Goal: Task Accomplishment & Management: Manage account settings

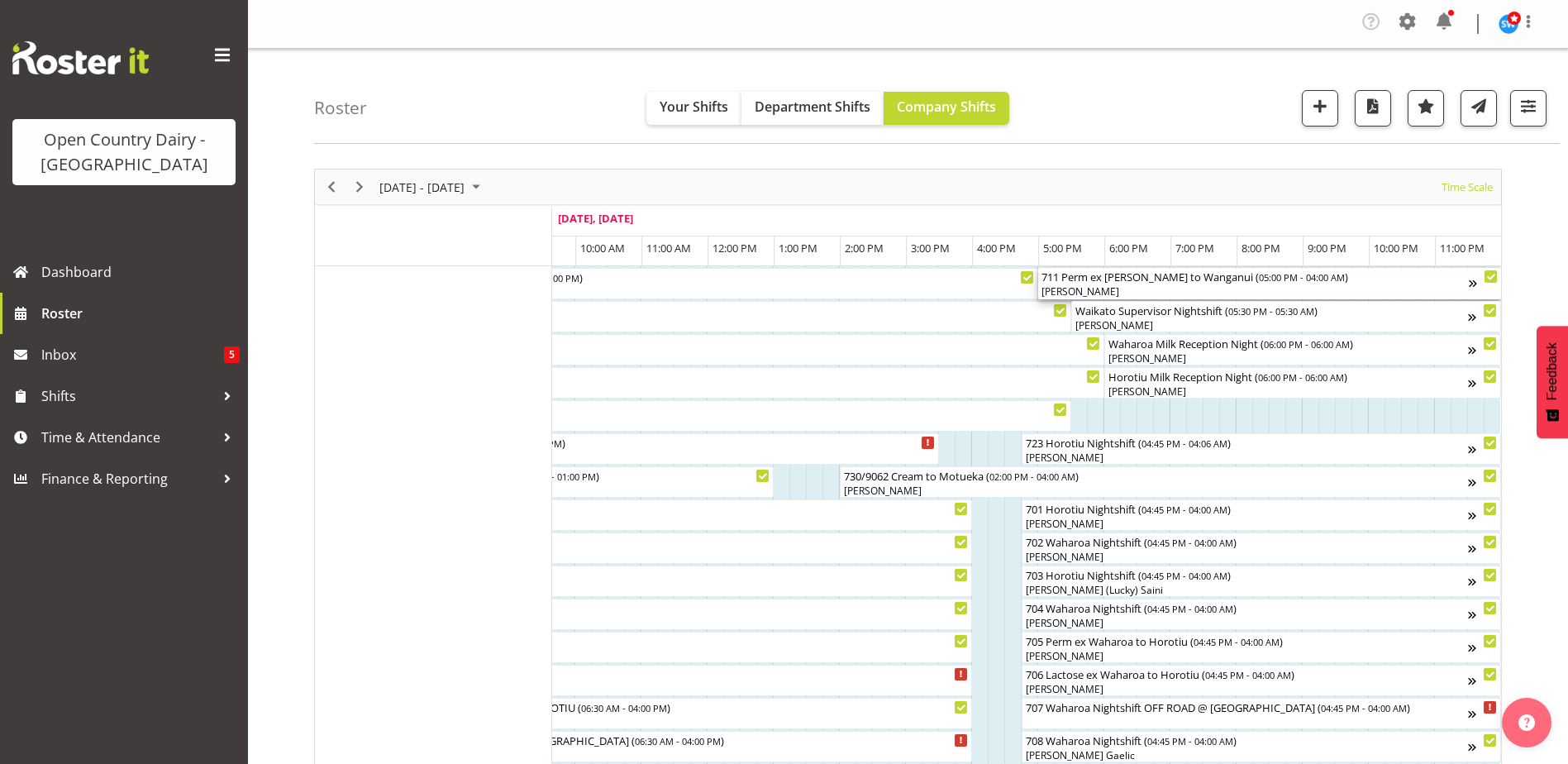
click at [1127, 290] on div "[PERSON_NAME]" at bounding box center [1254, 292] width 427 height 14
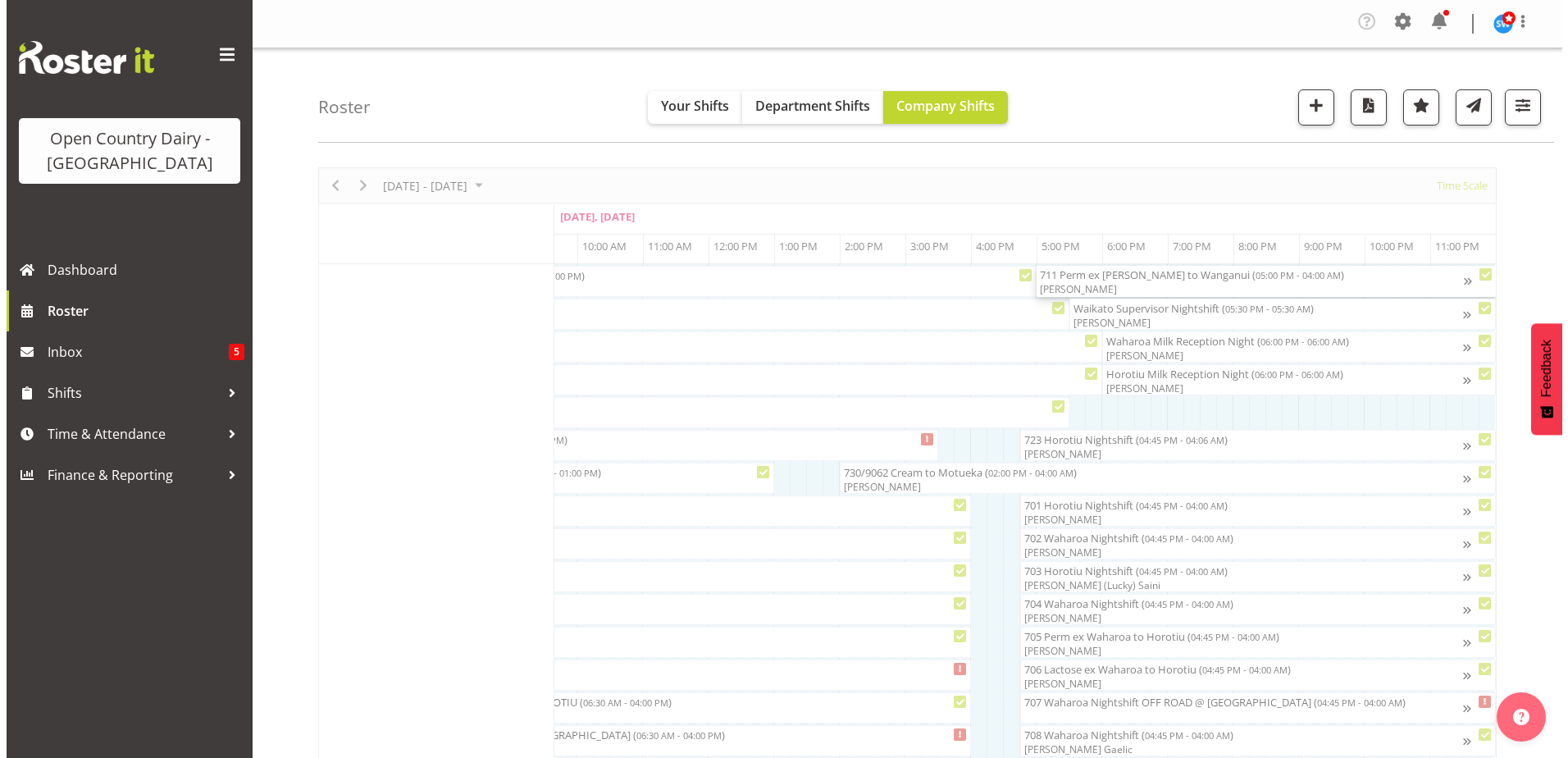
scroll to position [0, 10074]
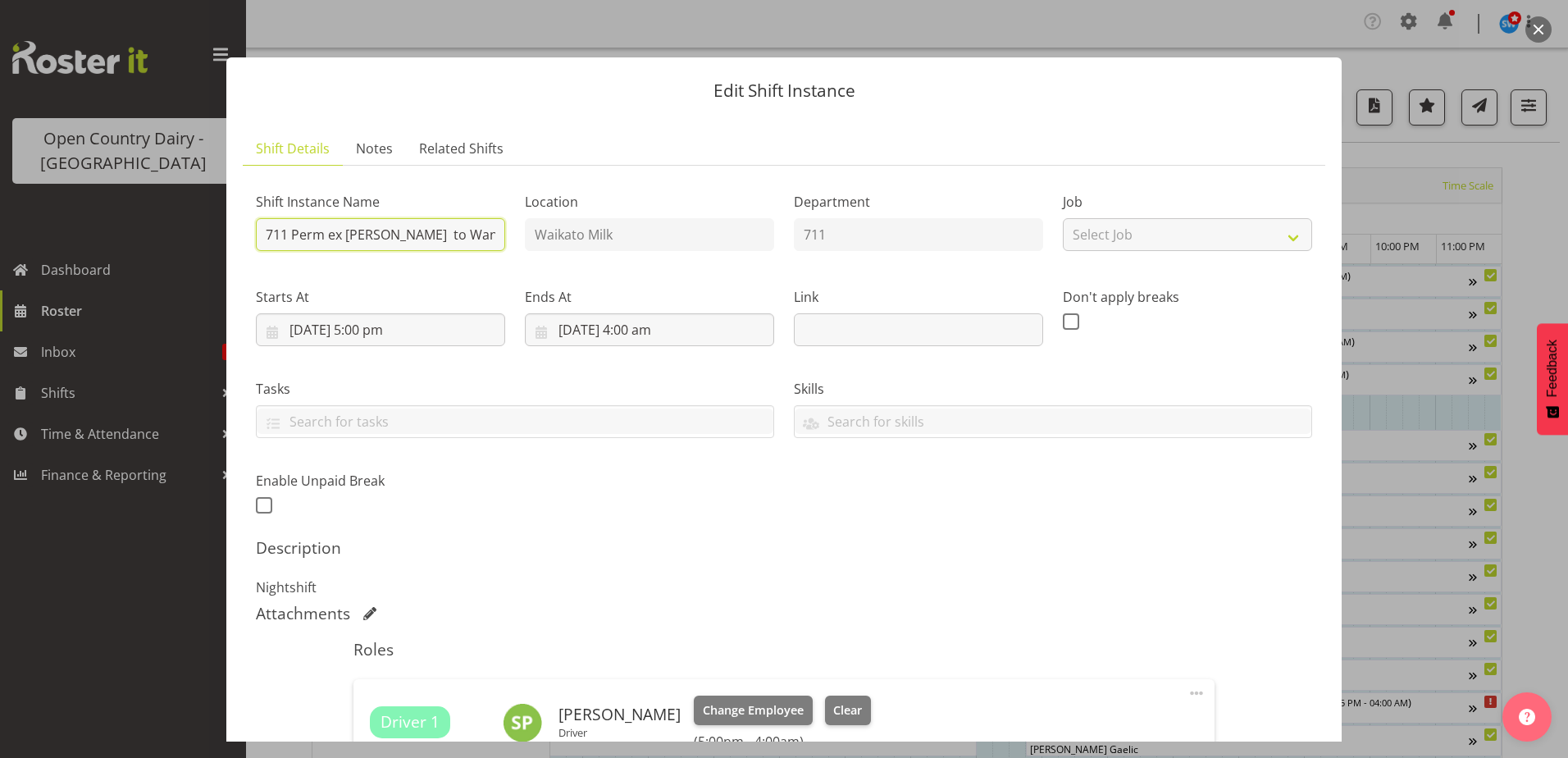
drag, startPoint x: 293, startPoint y: 234, endPoint x: 473, endPoint y: 235, distance: 180.0
click at [474, 235] on input "711 Perm ex [PERSON_NAME] to Wanganui" at bounding box center [381, 234] width 249 height 33
type input "711 Waha"
click at [1029, 531] on div "Shift Instance Name 711 Waha Location [GEOGRAPHIC_DATA] Milk Department 711 Job…" at bounding box center [784, 519] width 1056 height 683
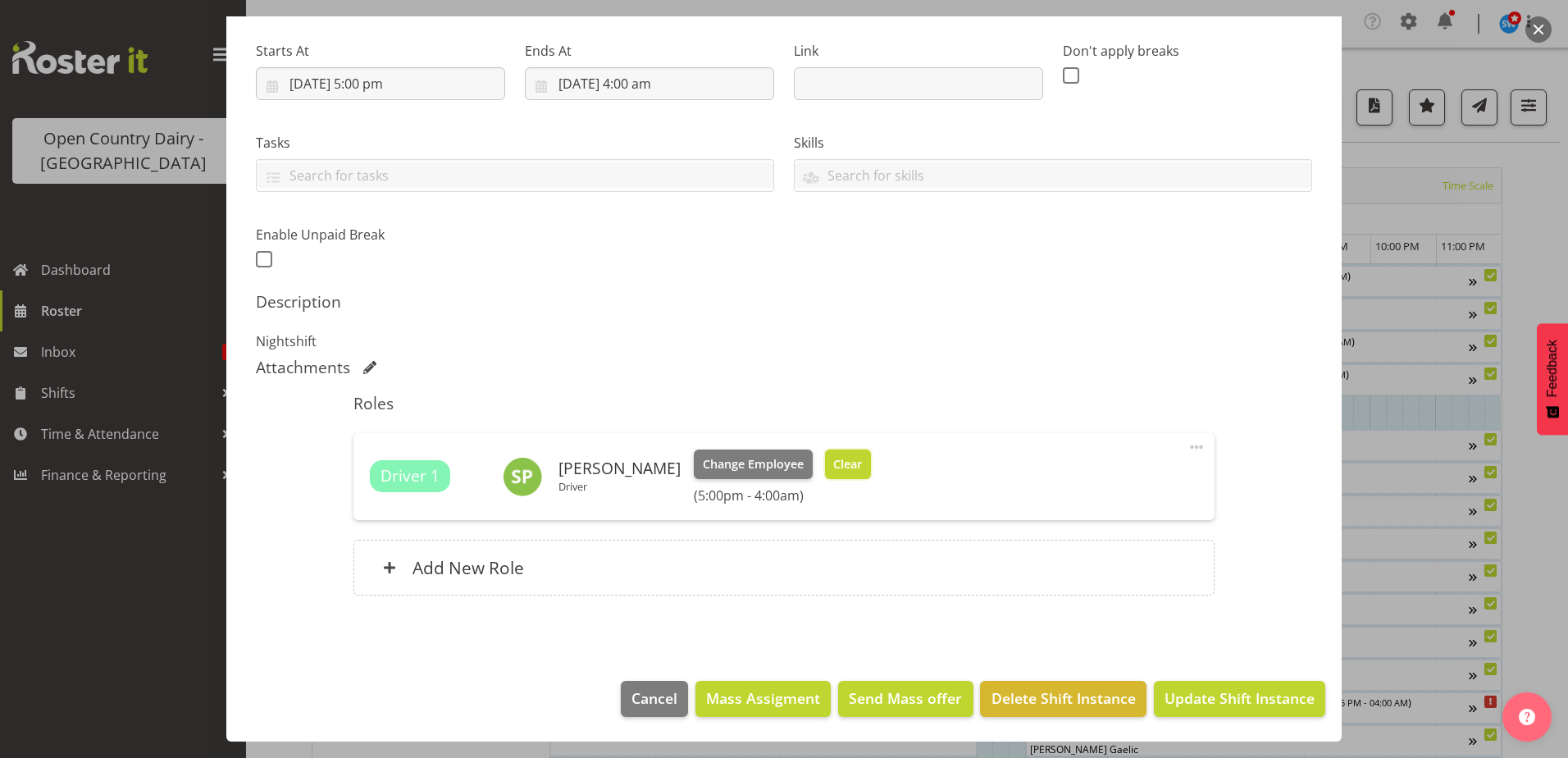
click at [842, 457] on span "Clear" at bounding box center [847, 464] width 29 height 18
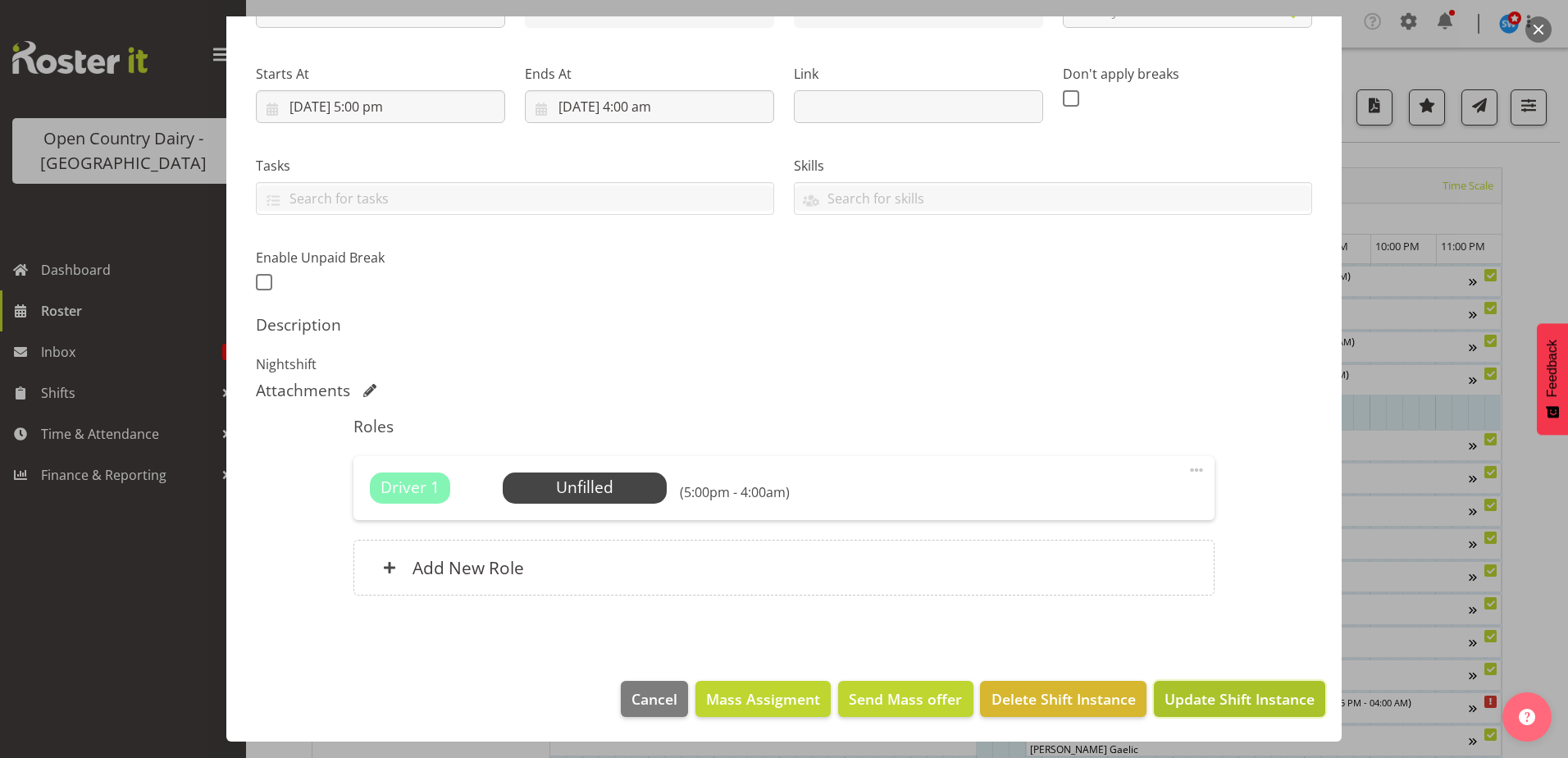
click at [1217, 696] on span "Update Shift Instance" at bounding box center [1239, 699] width 150 height 21
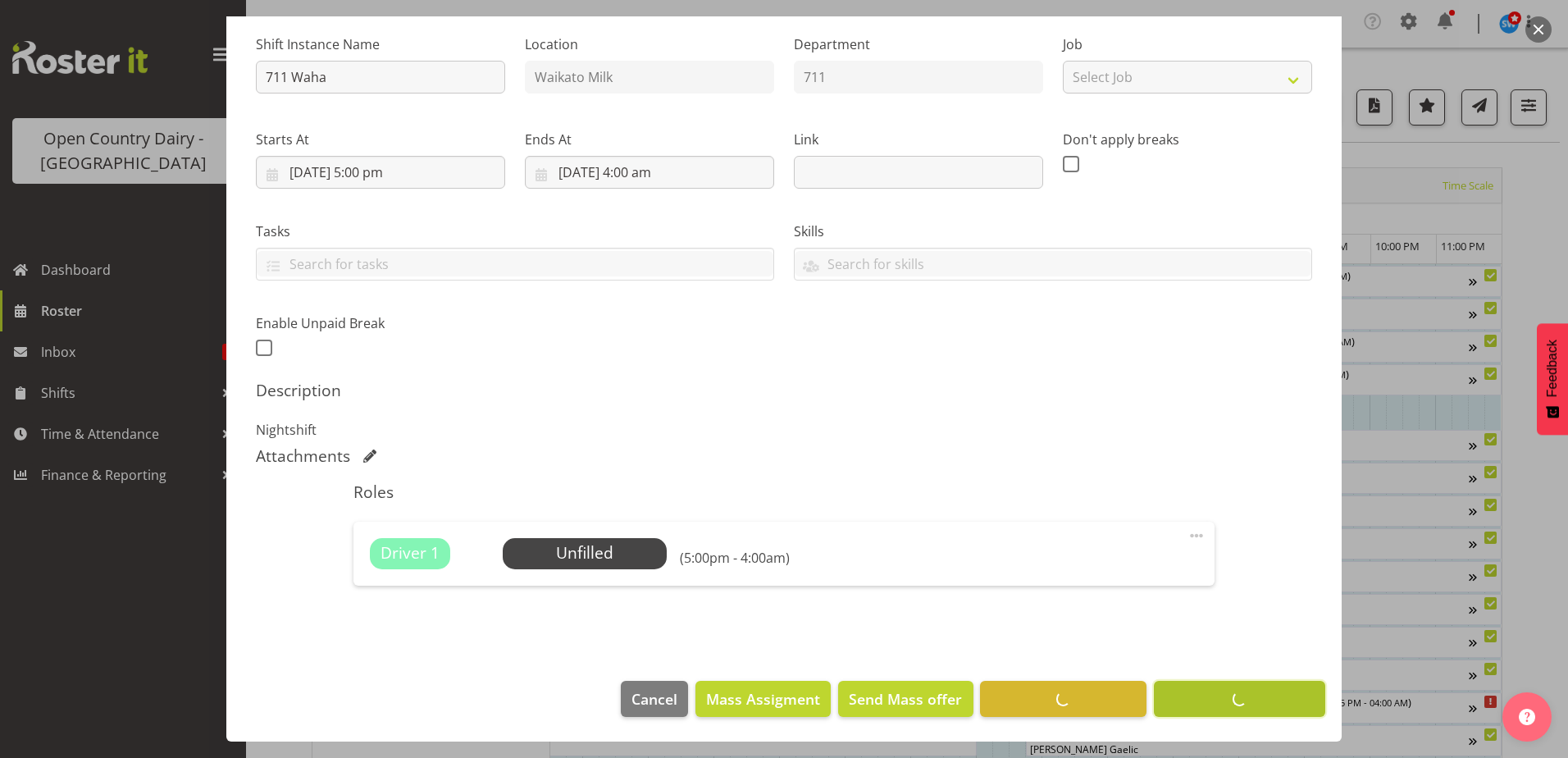
scroll to position [157, 0]
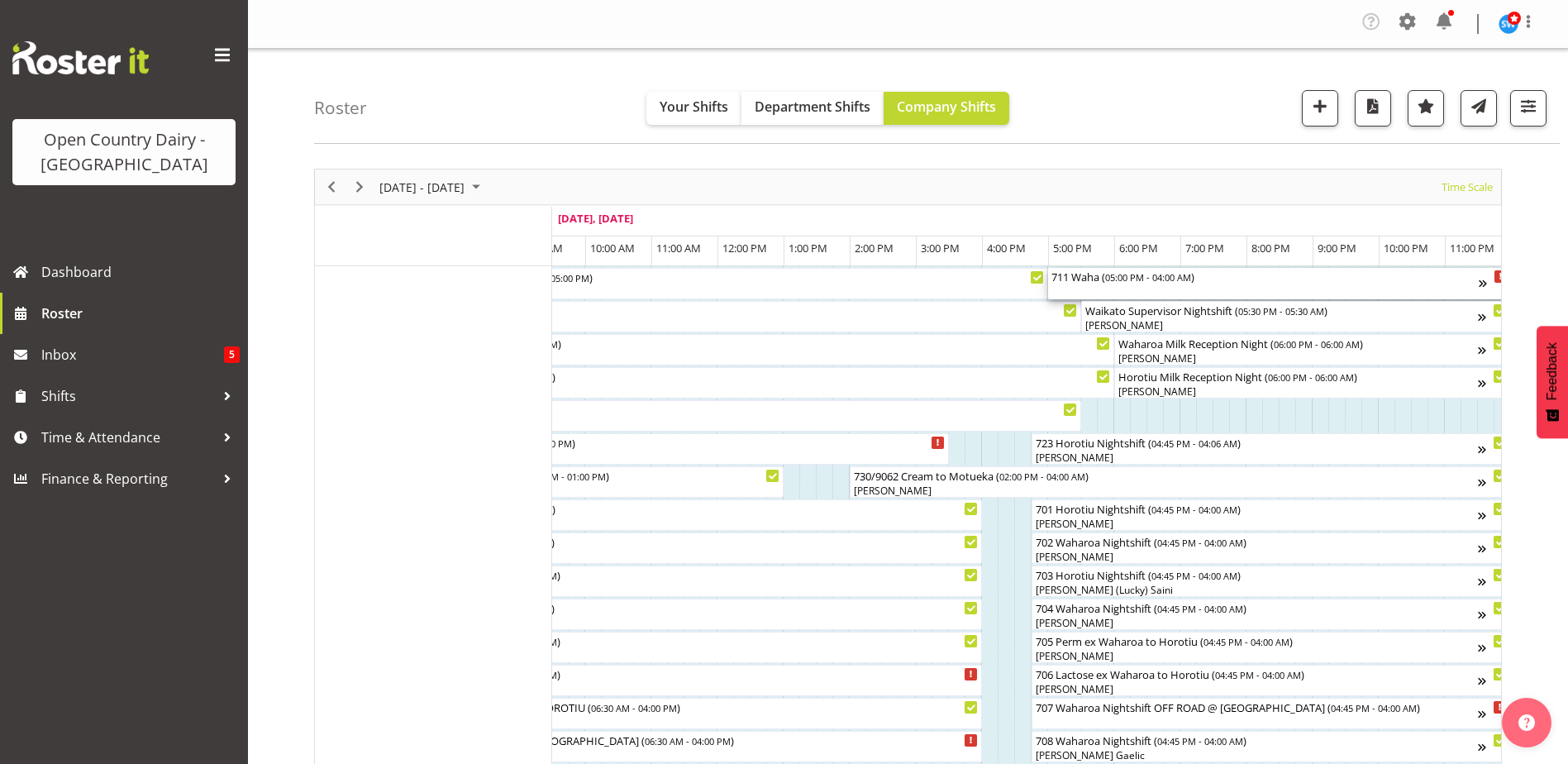
click at [1125, 292] on div "711 Waha ( 05:00 PM - 04:00 AM )" at bounding box center [1265, 283] width 427 height 32
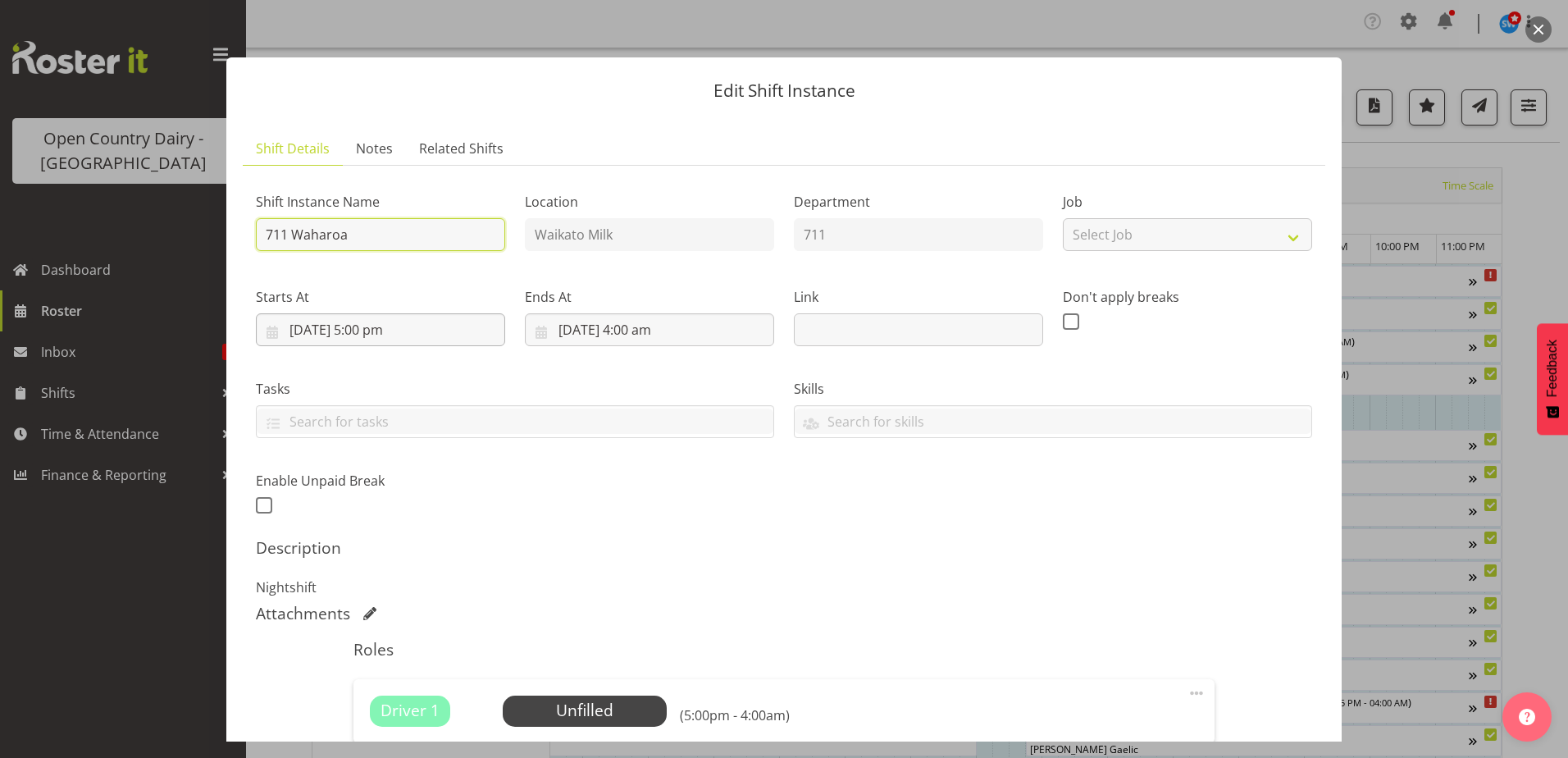
type input "711 Waharoa Nightshift"
click at [381, 328] on input "[DATE] 5:00 pm" at bounding box center [381, 329] width 249 height 33
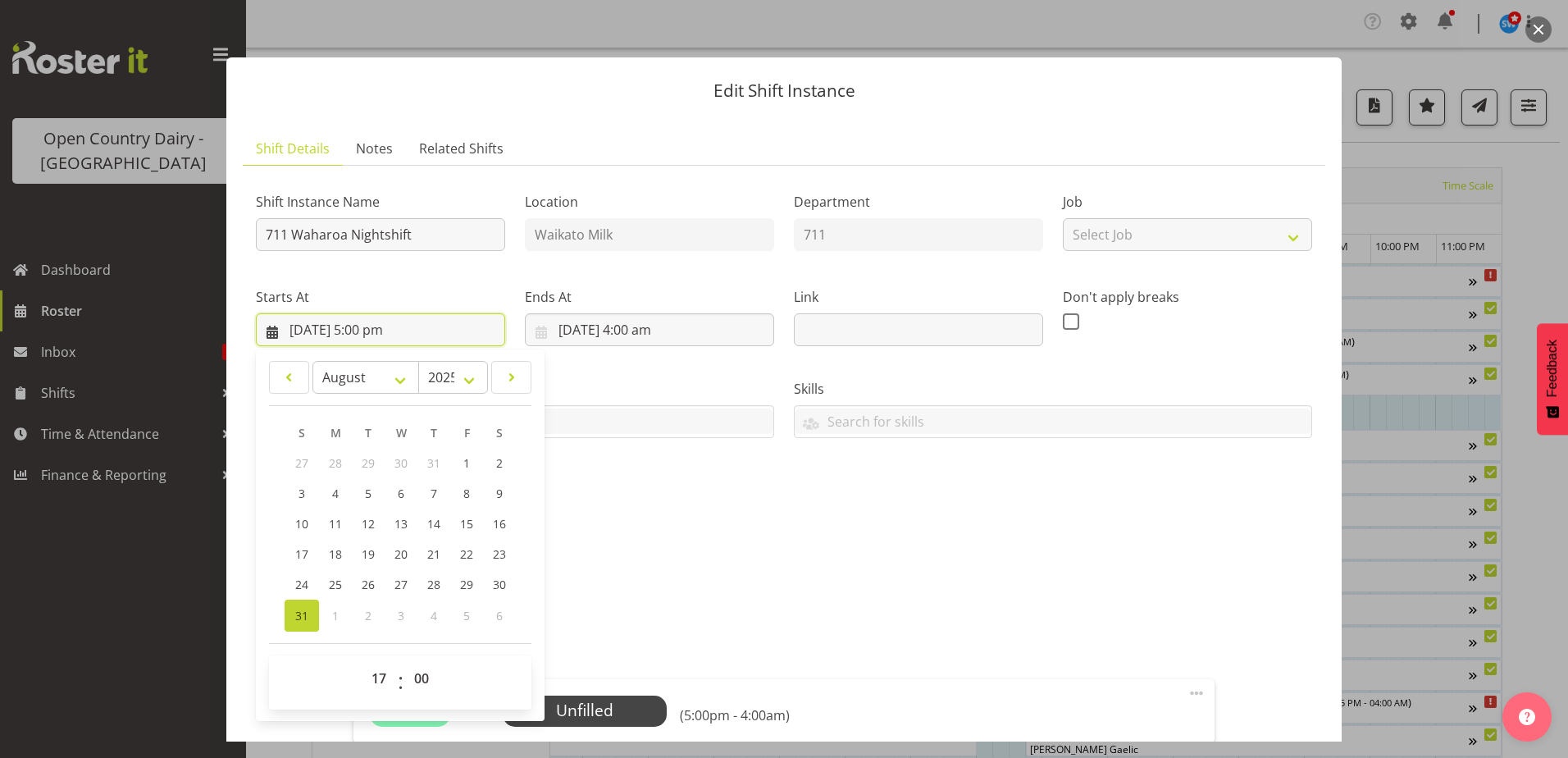
scroll to position [164, 0]
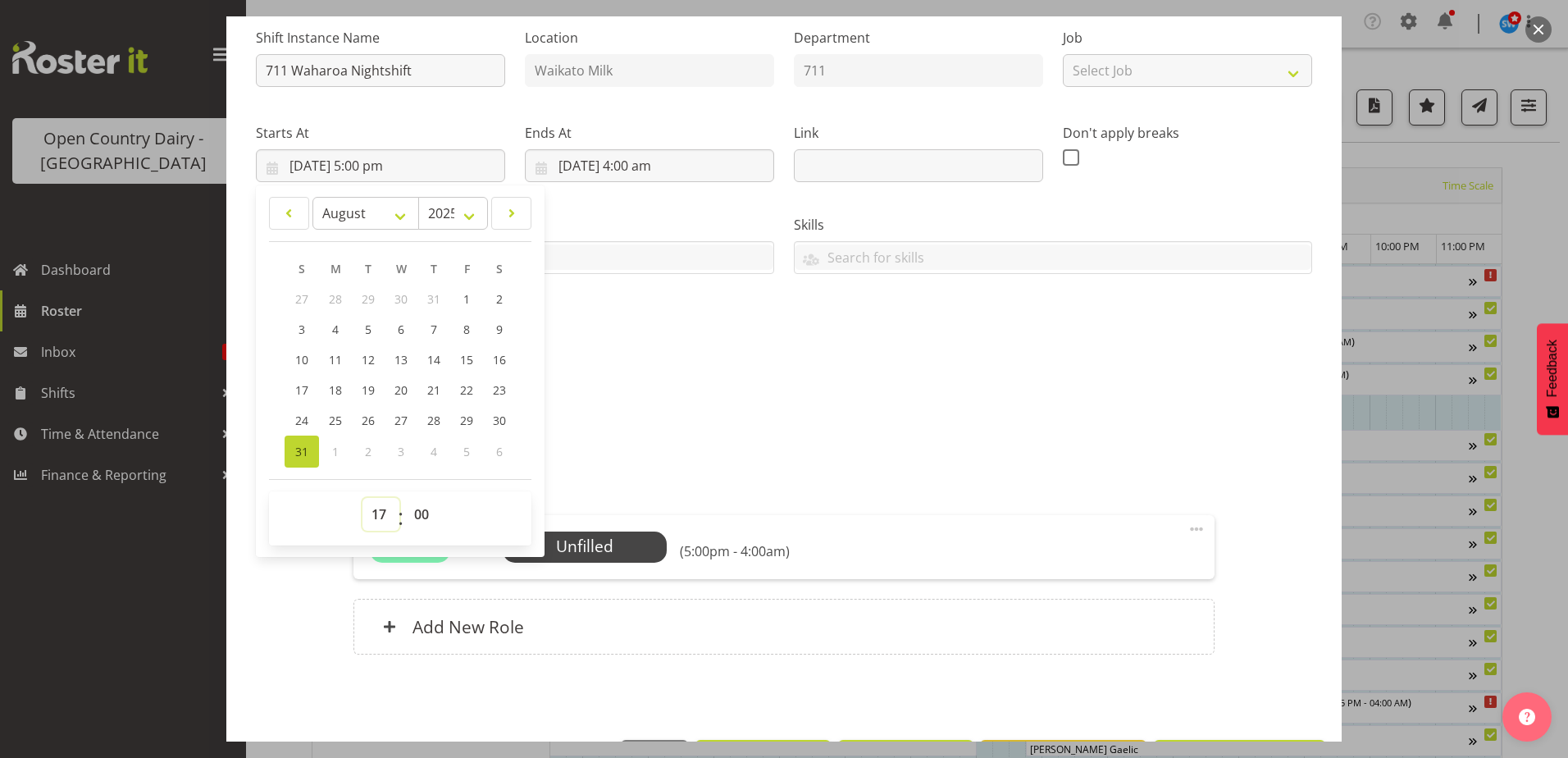
click at [376, 515] on select "00 01 02 03 04 05 06 07 08 09 10 11 12 13 14 15 16 17 18 19 20 21 22 23" at bounding box center [381, 514] width 37 height 33
select select "16"
click at [363, 498] on select "00 01 02 03 04 05 06 07 08 09 10 11 12 13 14 15 16 17 18 19 20 21 22 23" at bounding box center [381, 514] width 37 height 33
type input "[DATE] 4:00 pm"
click at [421, 508] on select "00 01 02 03 04 05 06 07 08 09 10 11 12 13 14 15 16 17 18 19 20 21 22 23 24 25 2…" at bounding box center [424, 514] width 37 height 33
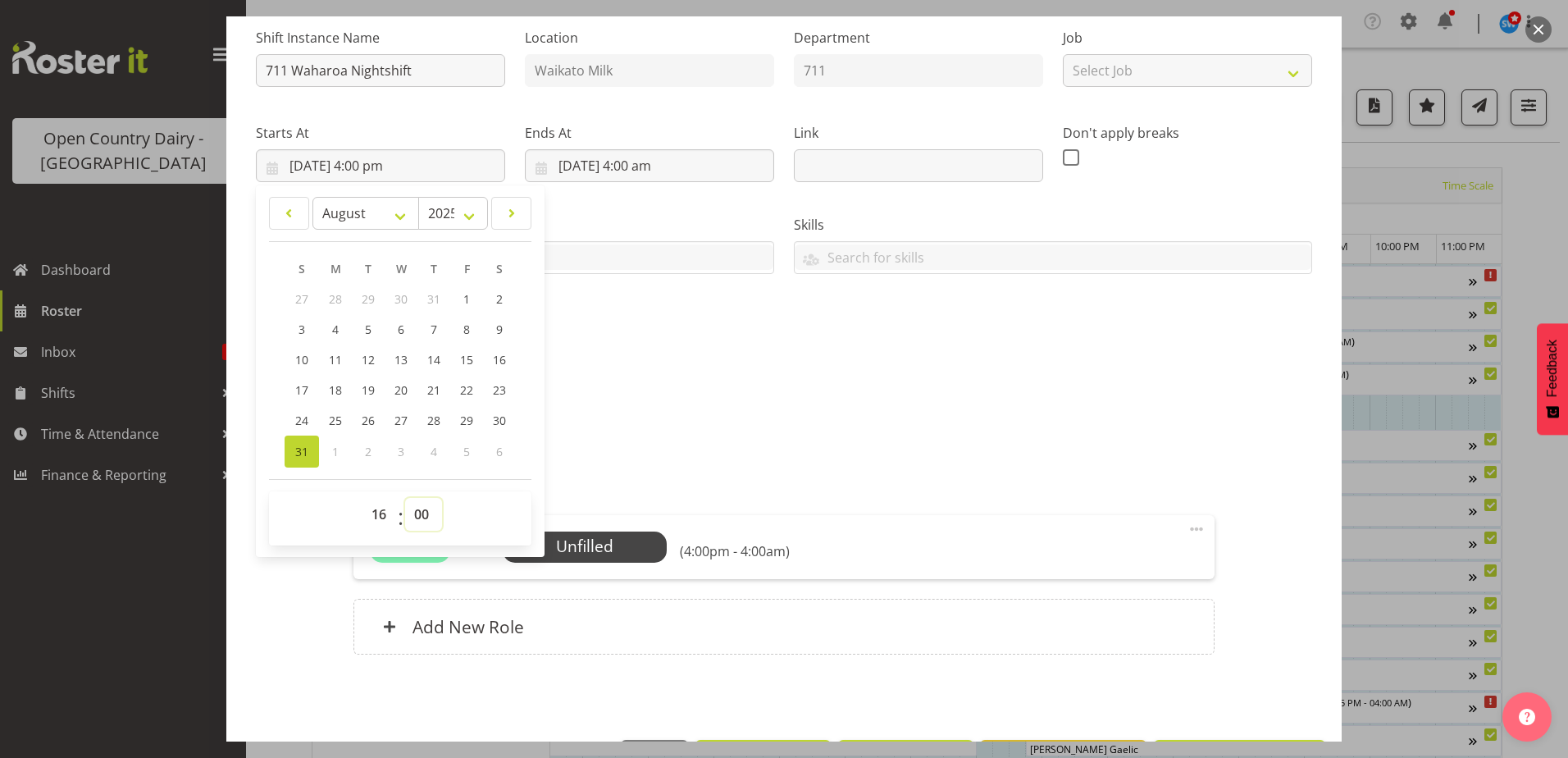
select select "45"
click at [405, 498] on select "00 01 02 03 04 05 06 07 08 09 10 11 12 13 14 15 16 17 18 19 20 21 22 23 24 25 2…" at bounding box center [424, 514] width 37 height 33
type input "[DATE] 4:45 pm"
click at [799, 414] on p "Nightshift" at bounding box center [784, 423] width 1056 height 19
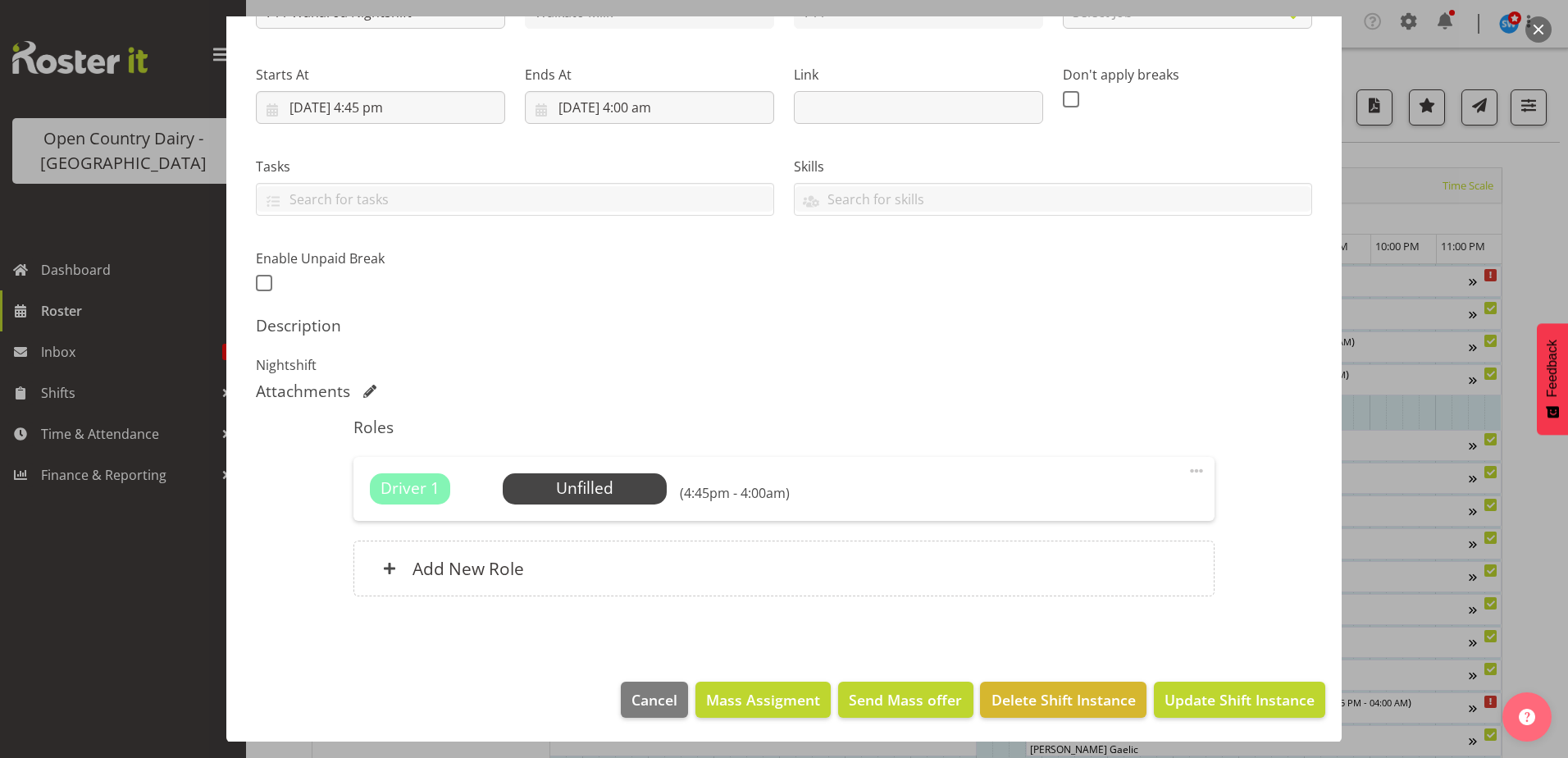
scroll to position [223, 0]
click at [1220, 698] on span "Update Shift Instance" at bounding box center [1239, 699] width 150 height 21
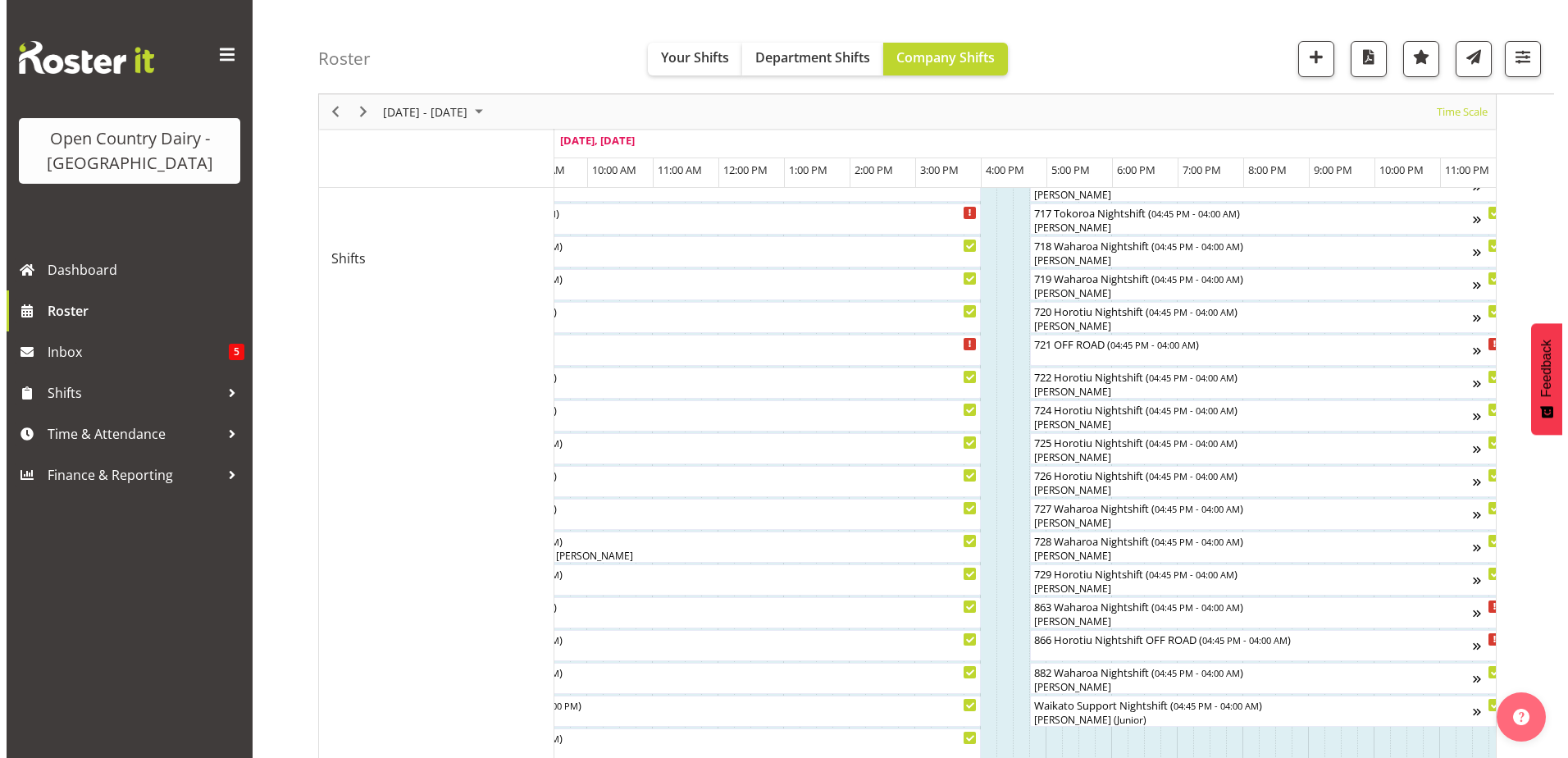
scroll to position [903, 0]
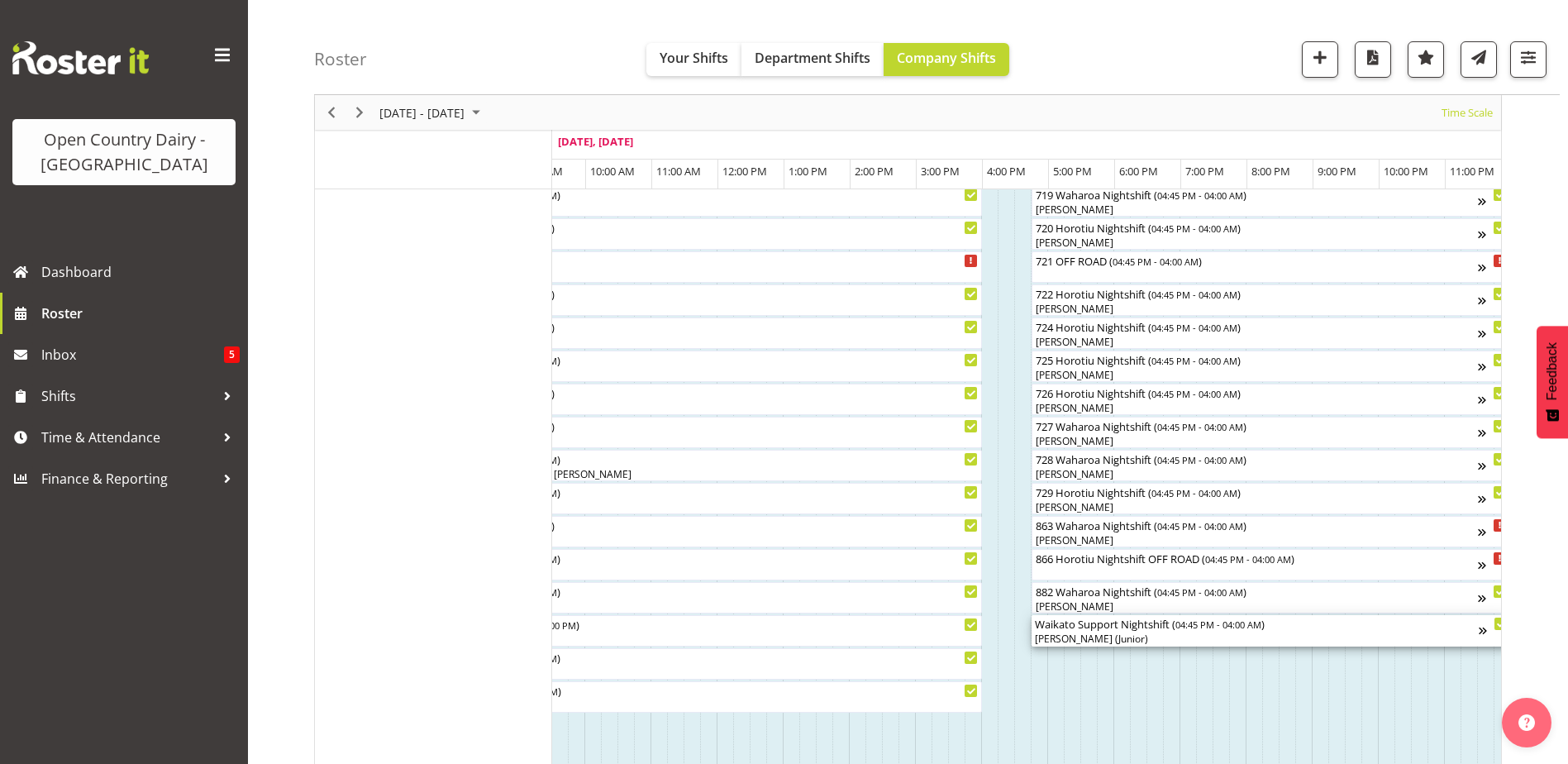
click at [1088, 635] on div "[PERSON_NAME] (Junior)" at bounding box center [1256, 639] width 444 height 14
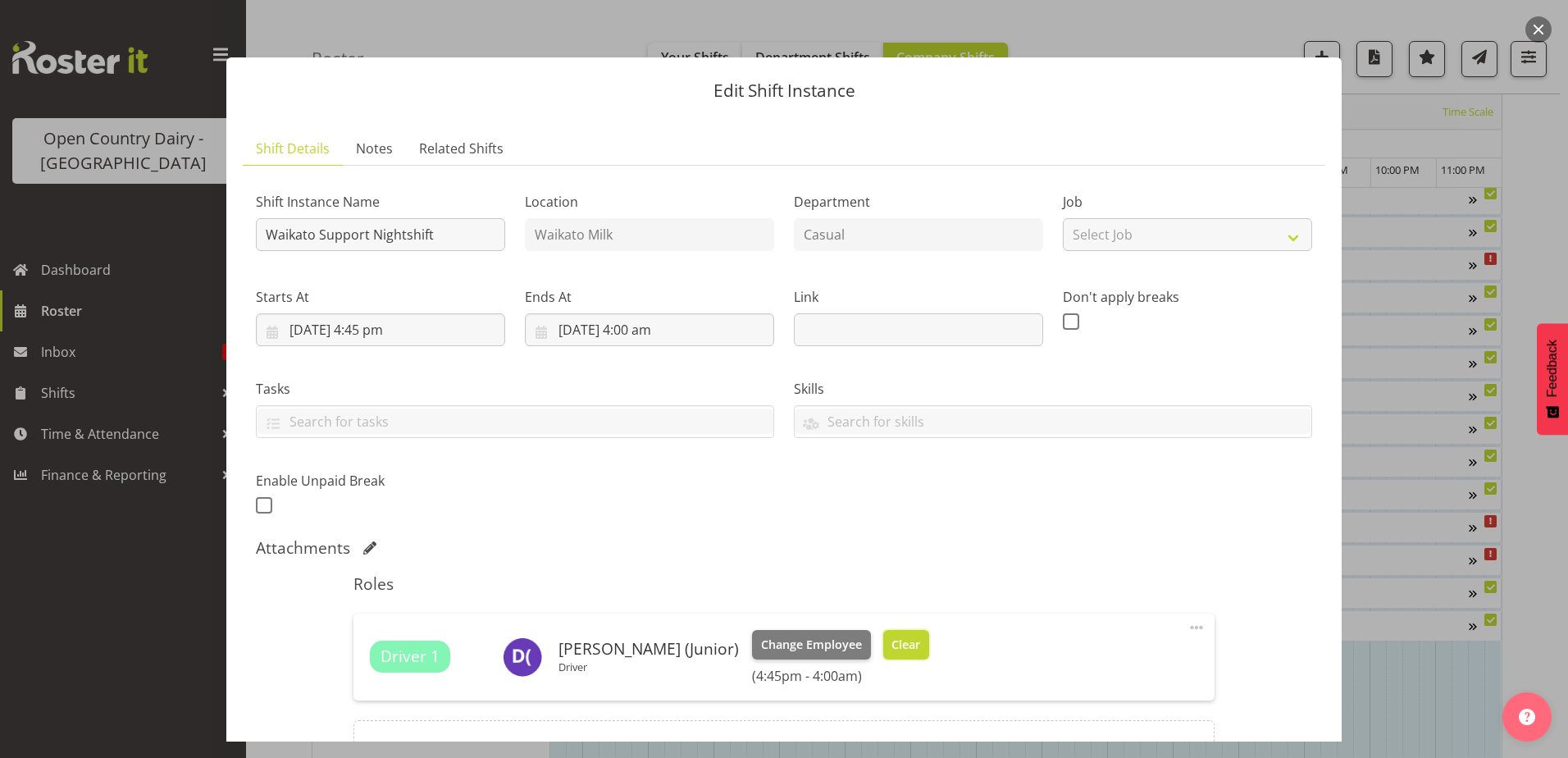
click at [891, 641] on span "Clear" at bounding box center [906, 645] width 29 height 18
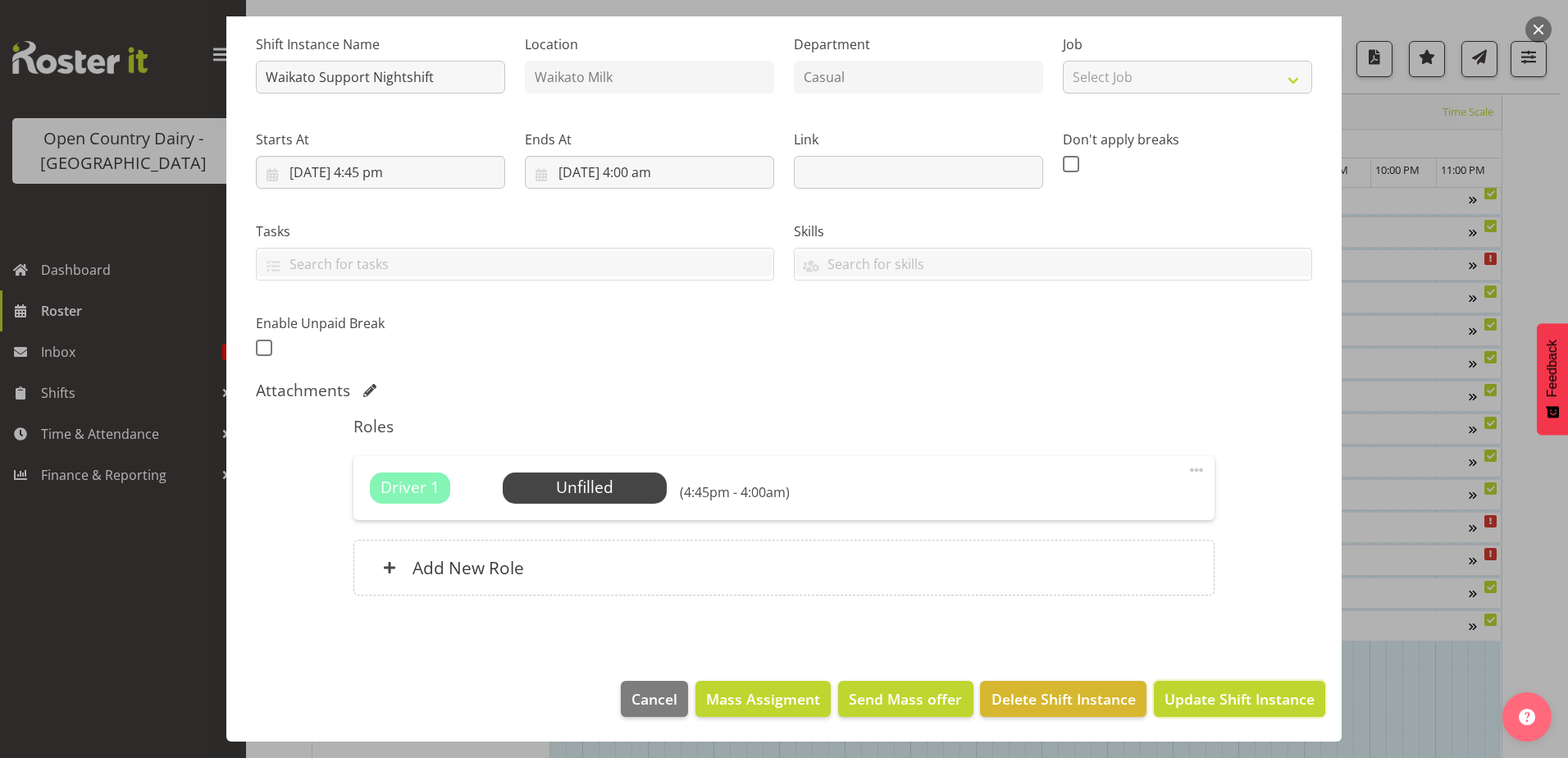
click at [1226, 695] on span "Update Shift Instance" at bounding box center [1239, 699] width 150 height 21
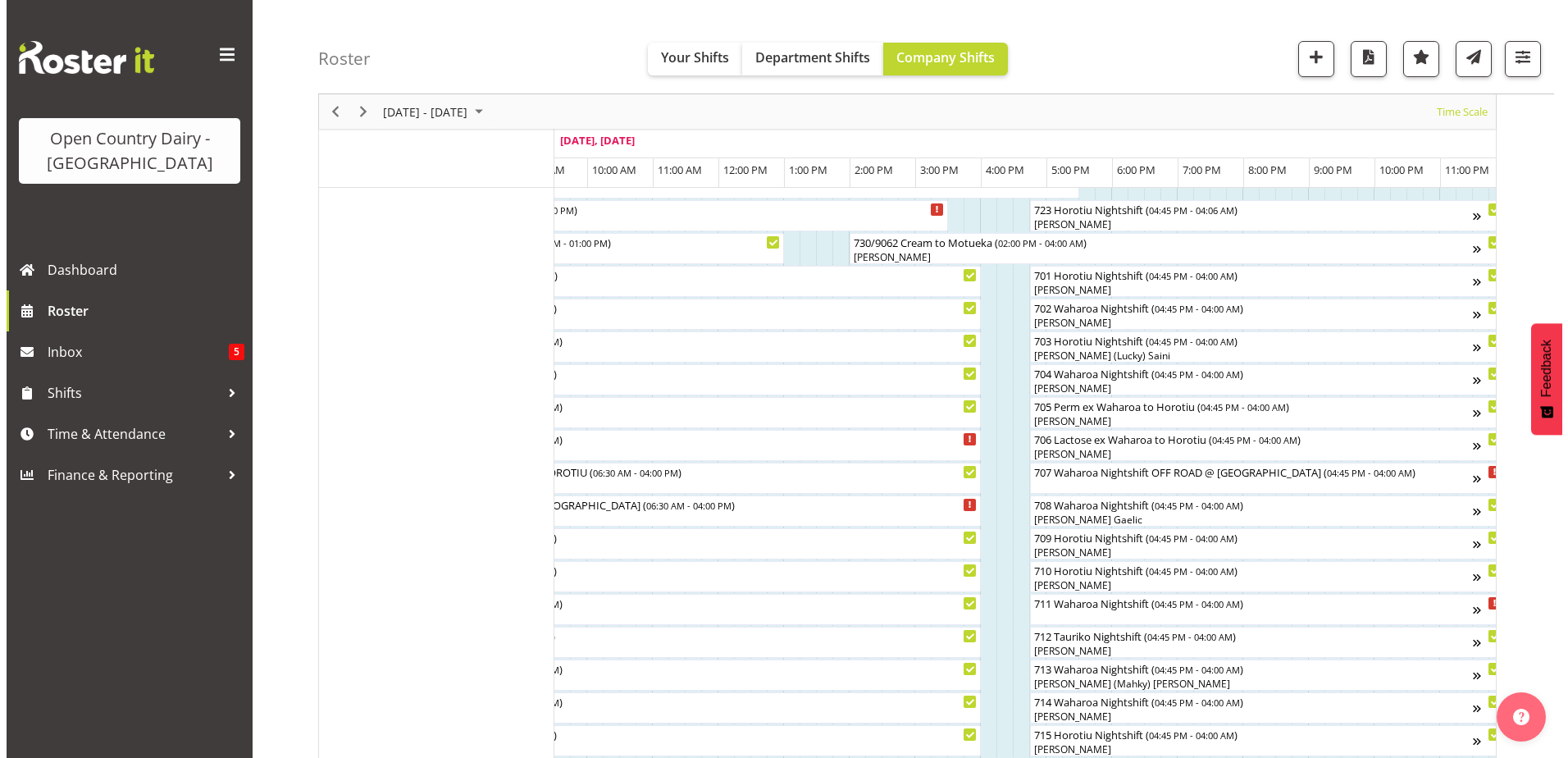
scroll to position [246, 0]
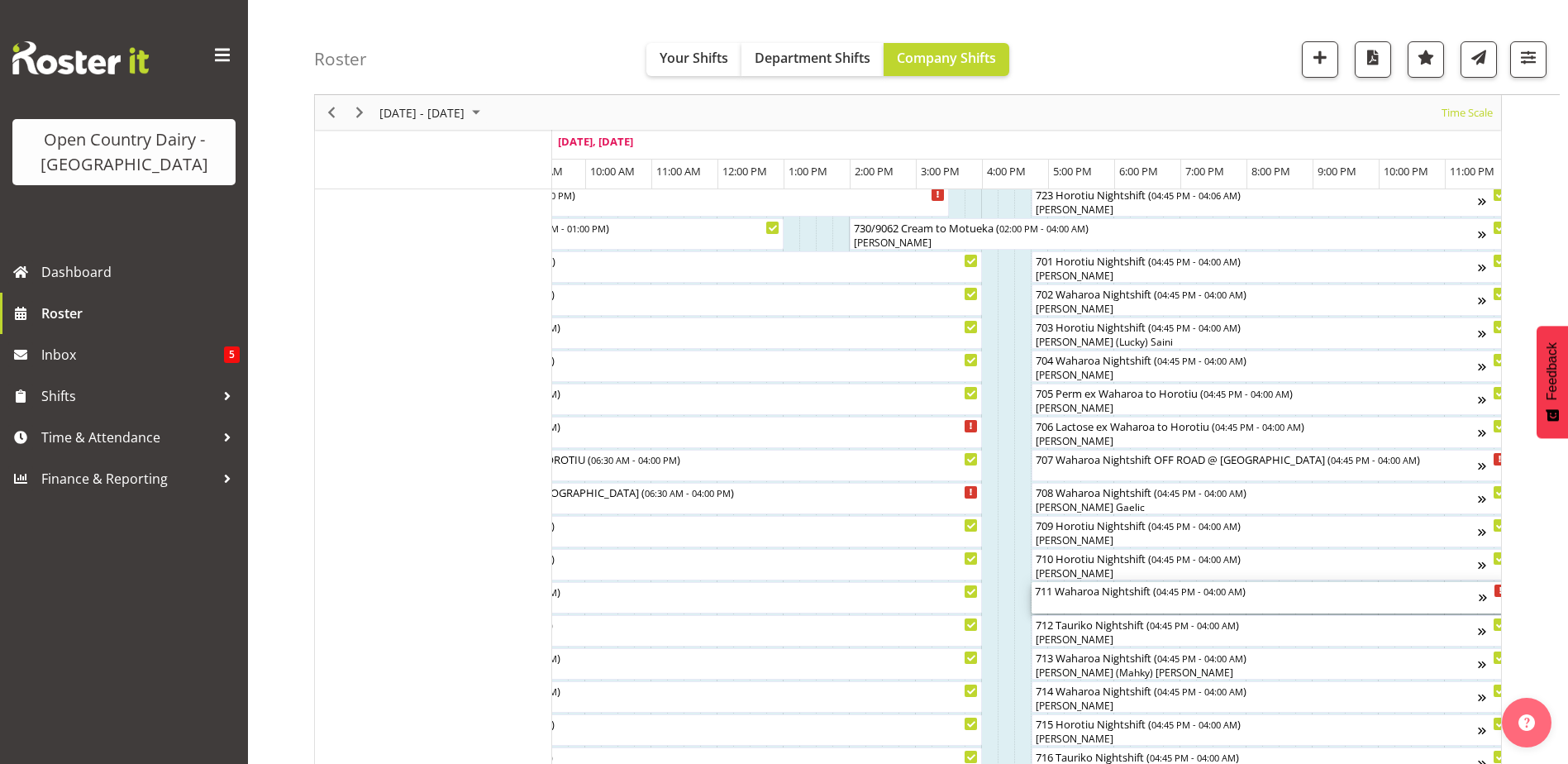
click at [1114, 594] on div "711 Waharoa Nightshift ( 04:45 PM - 04:00 AM )" at bounding box center [1256, 590] width 444 height 16
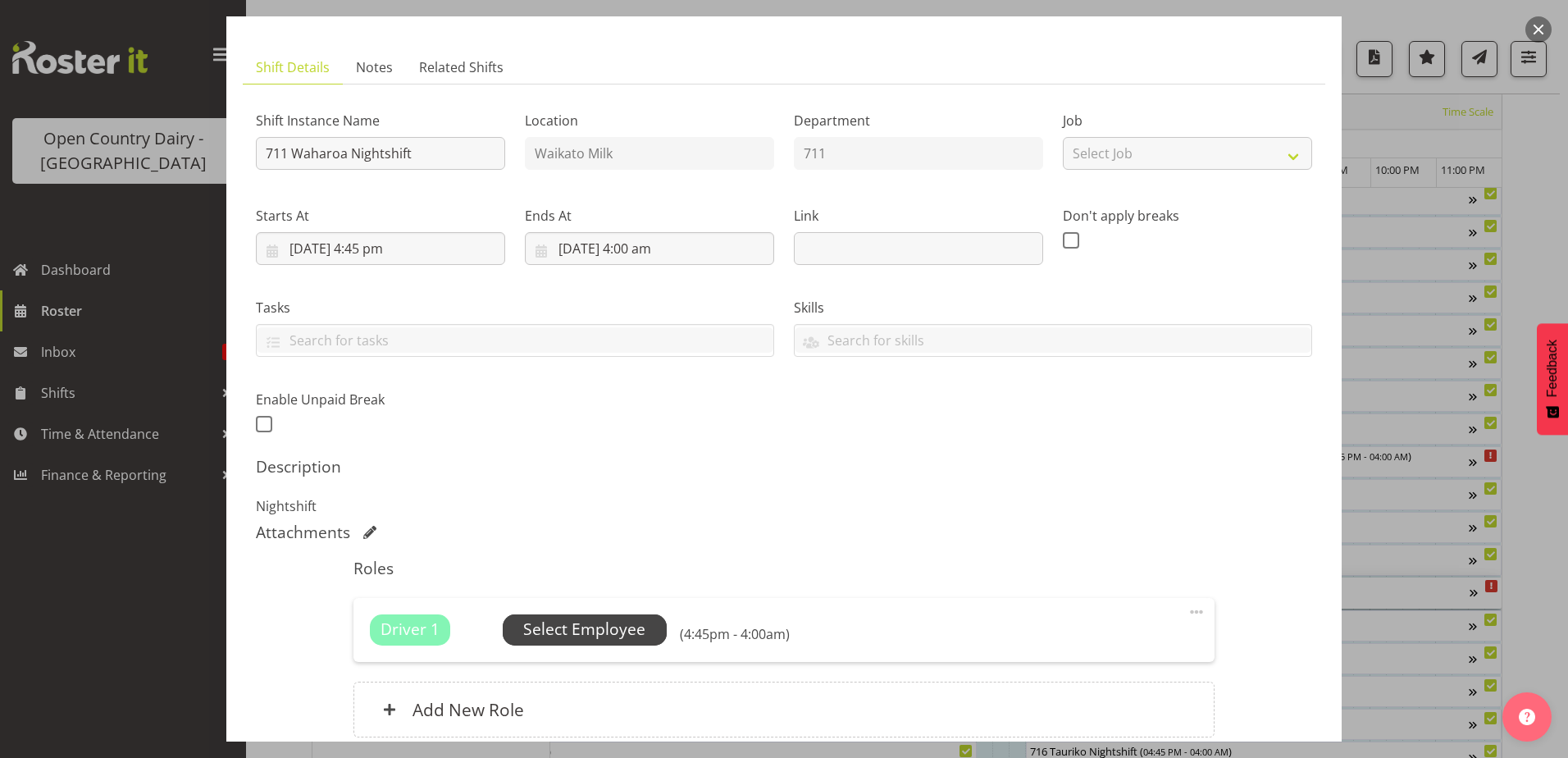
scroll to position [164, 0]
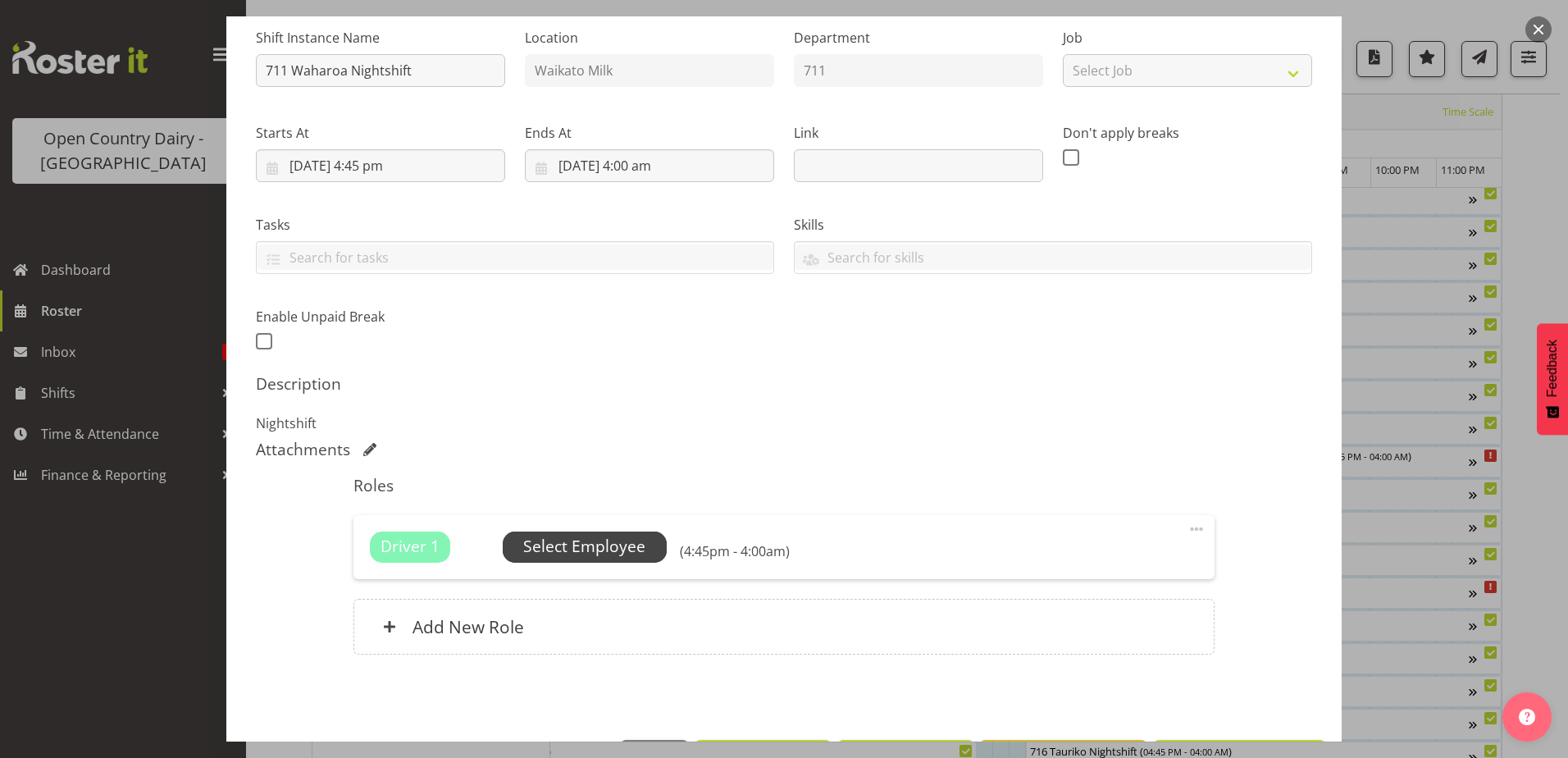
click at [585, 549] on span "Select Employee" at bounding box center [584, 547] width 123 height 24
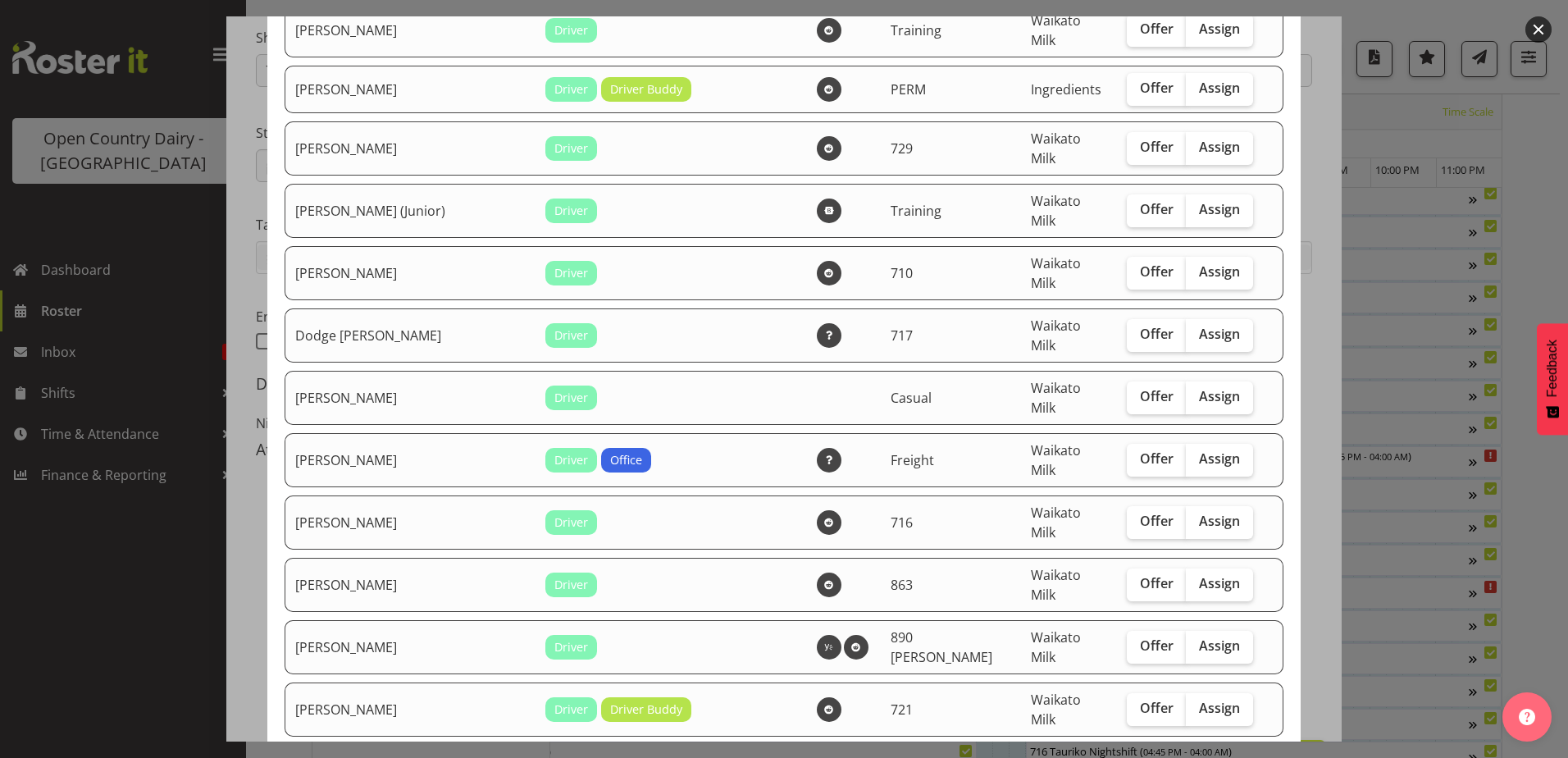
scroll to position [410, 0]
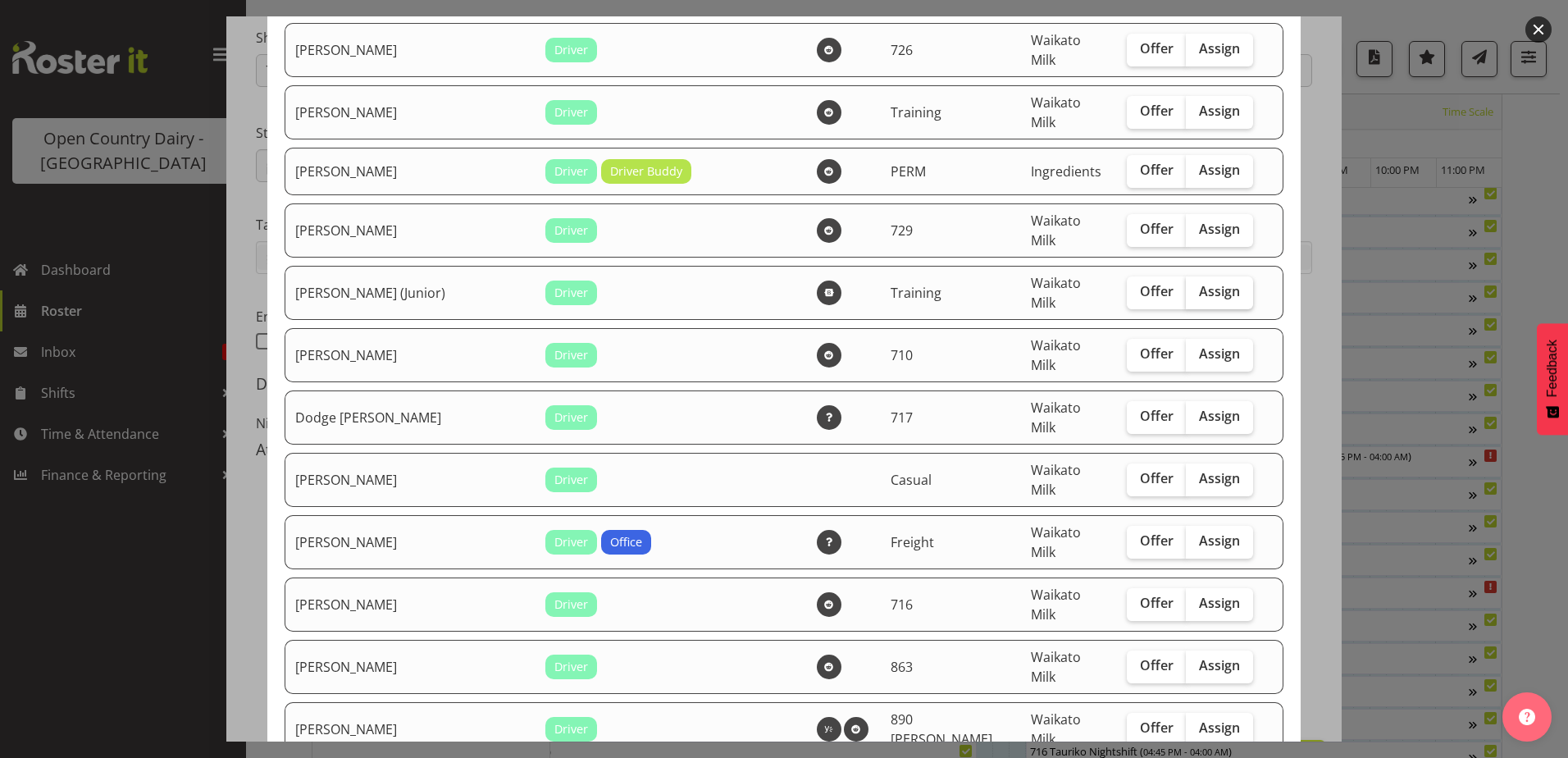
click at [1199, 283] on span "Assign" at bounding box center [1220, 291] width 41 height 16
click at [1186, 286] on input "Assign" at bounding box center [1191, 291] width 11 height 11
checkbox input "true"
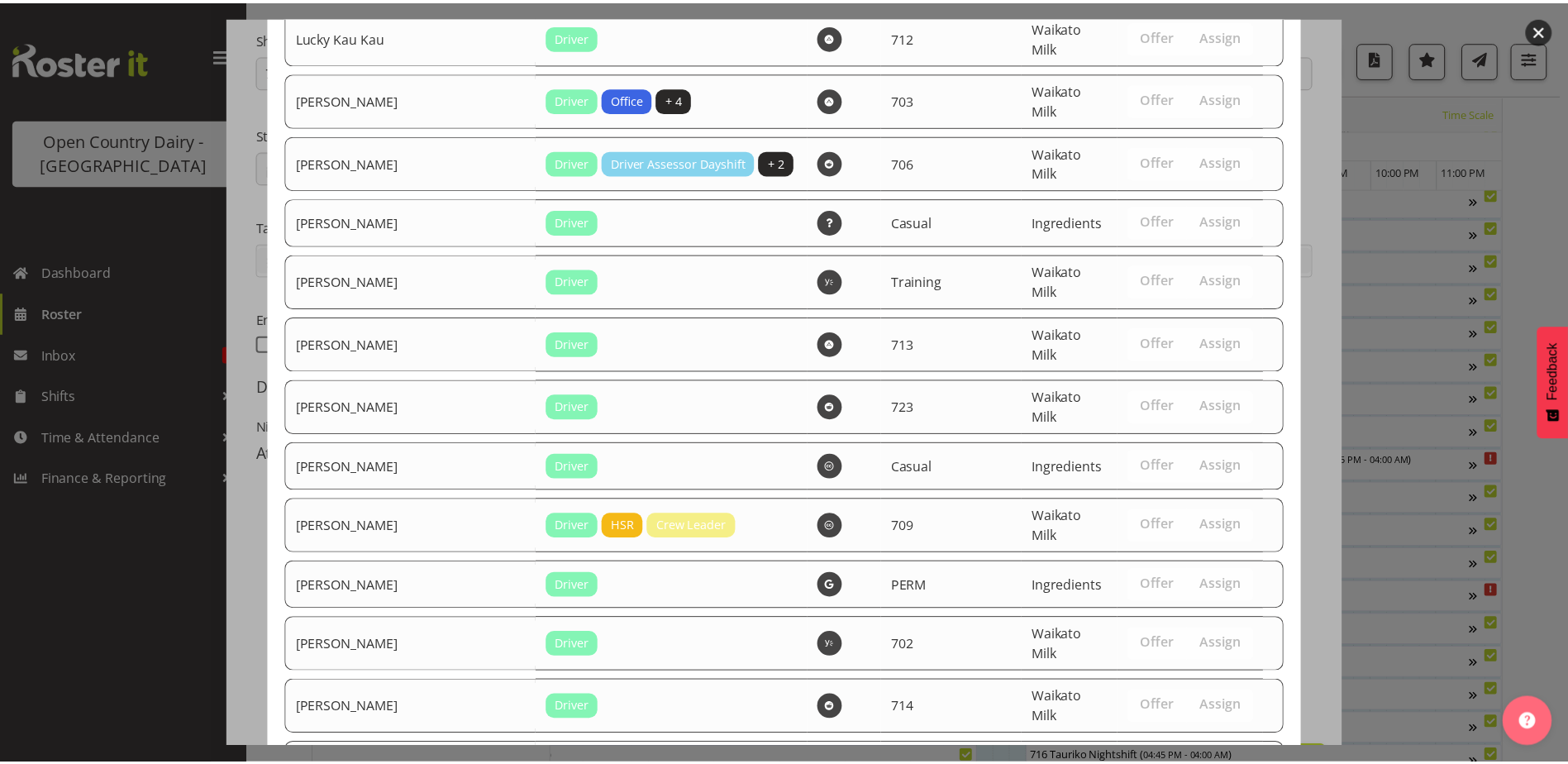
scroll to position [1858, 0]
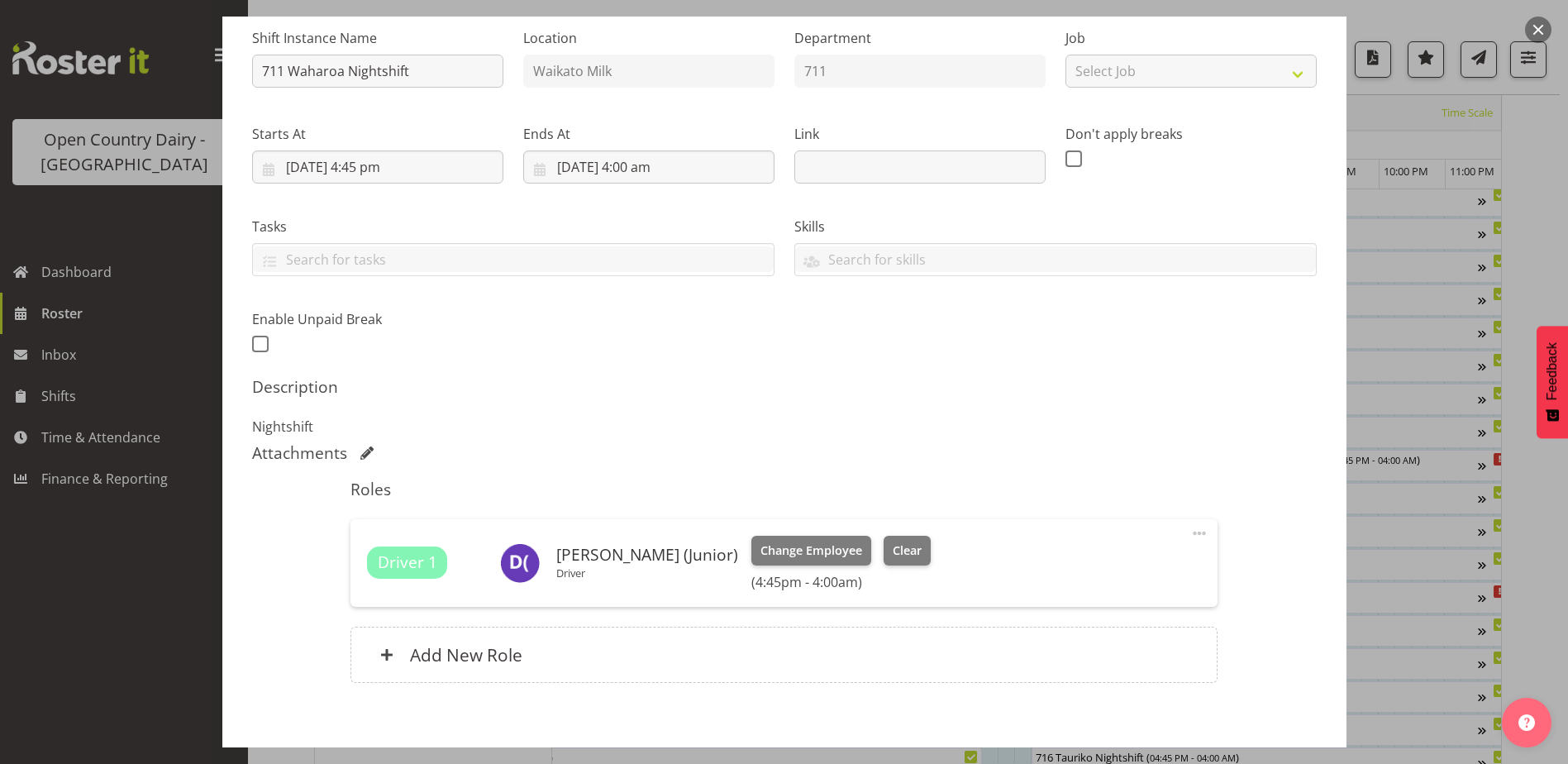
scroll to position [248, 0]
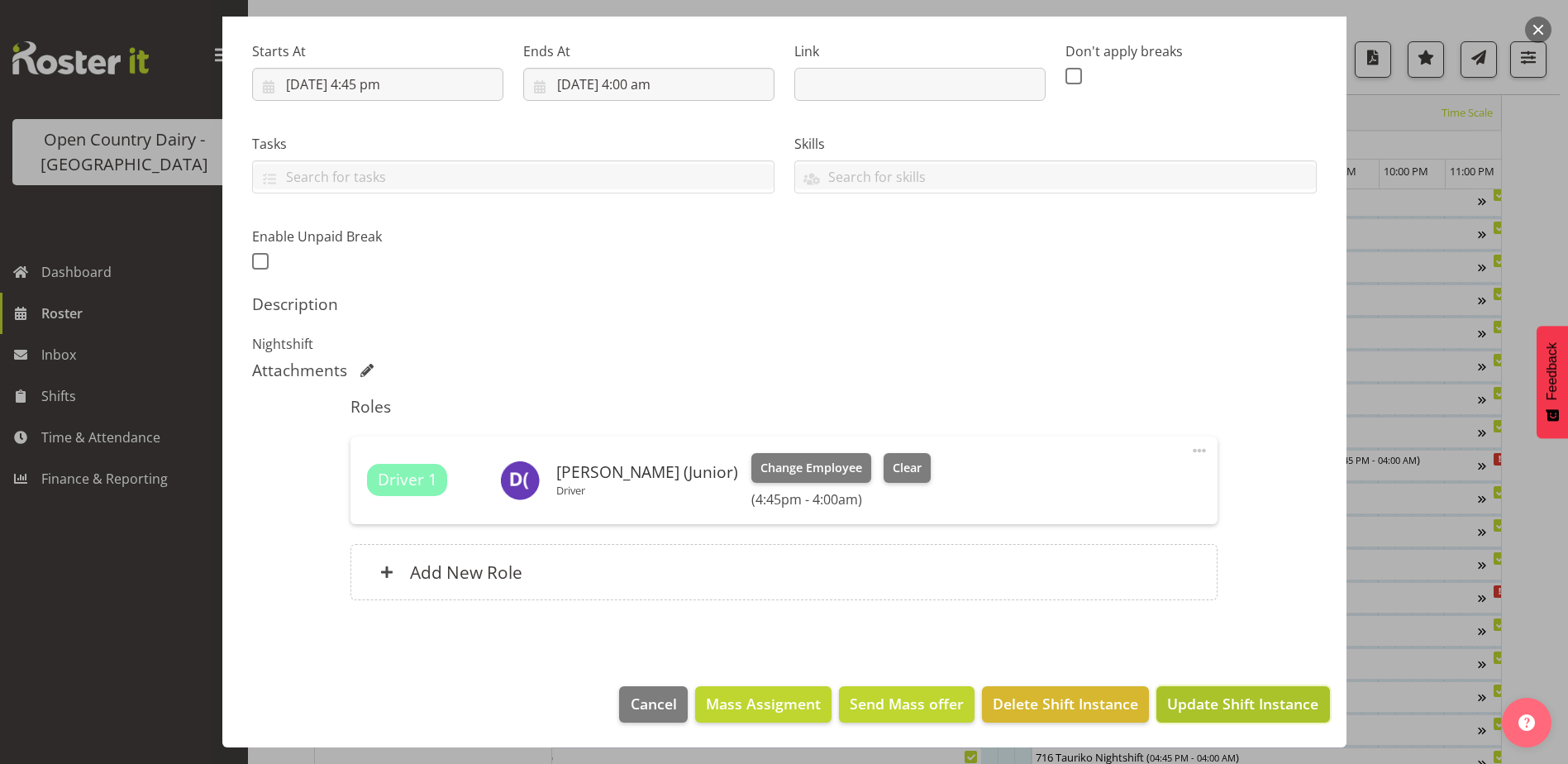
click at [1220, 694] on span "Update Shift Instance" at bounding box center [1242, 703] width 151 height 21
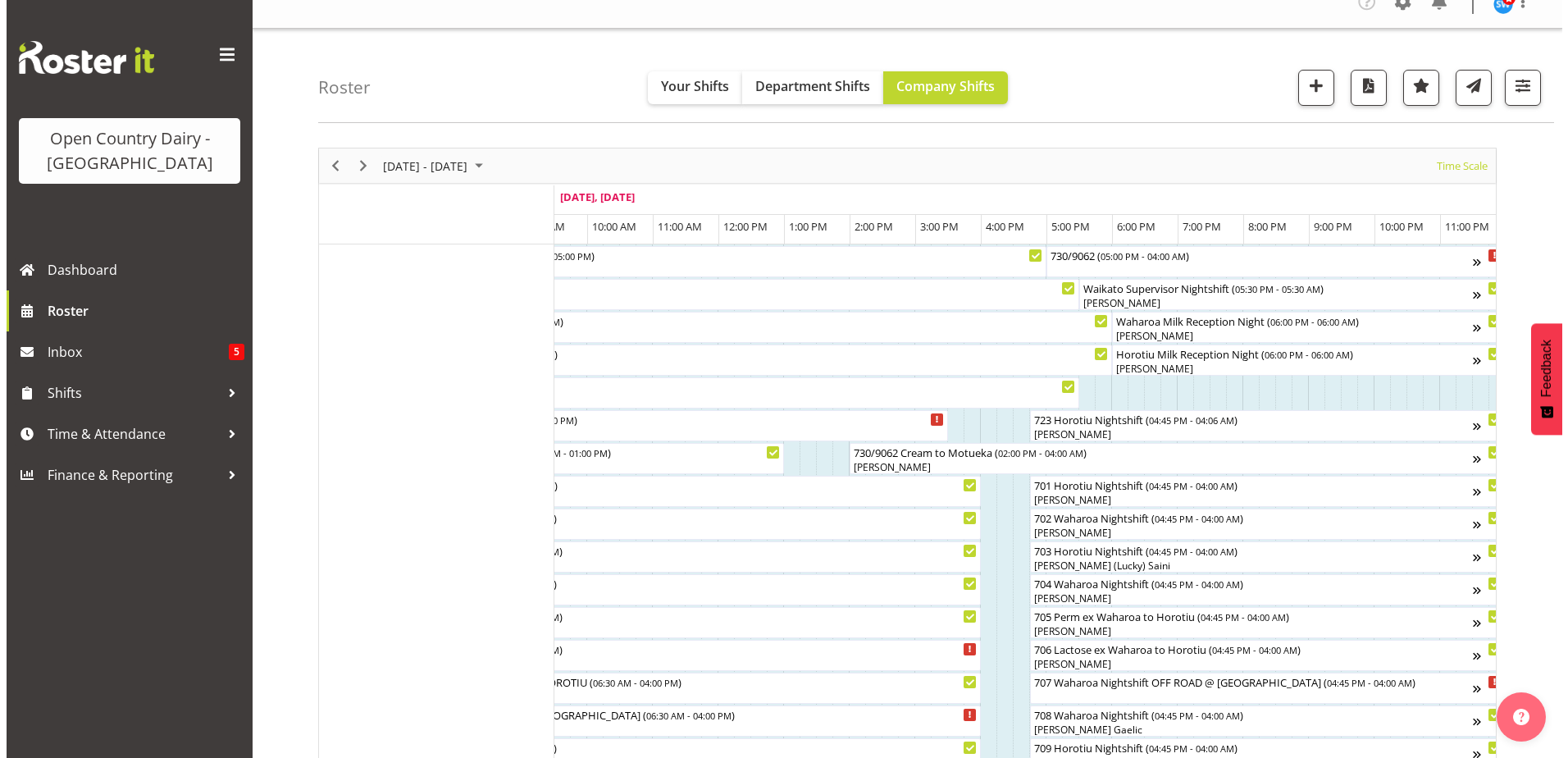
scroll to position [0, 0]
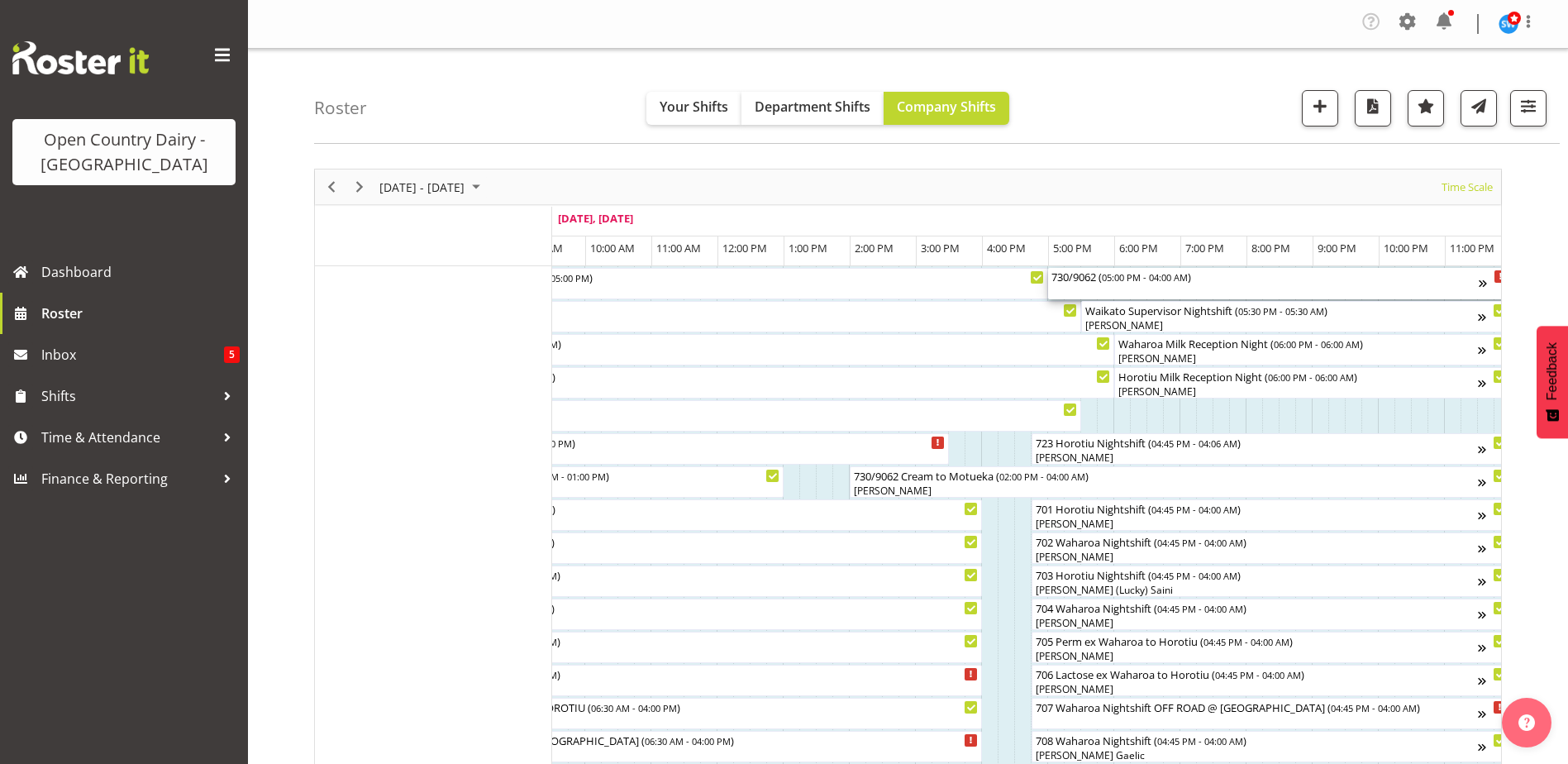
click at [1117, 282] on span "05:00 PM - 04:00 AM" at bounding box center [1144, 277] width 86 height 14
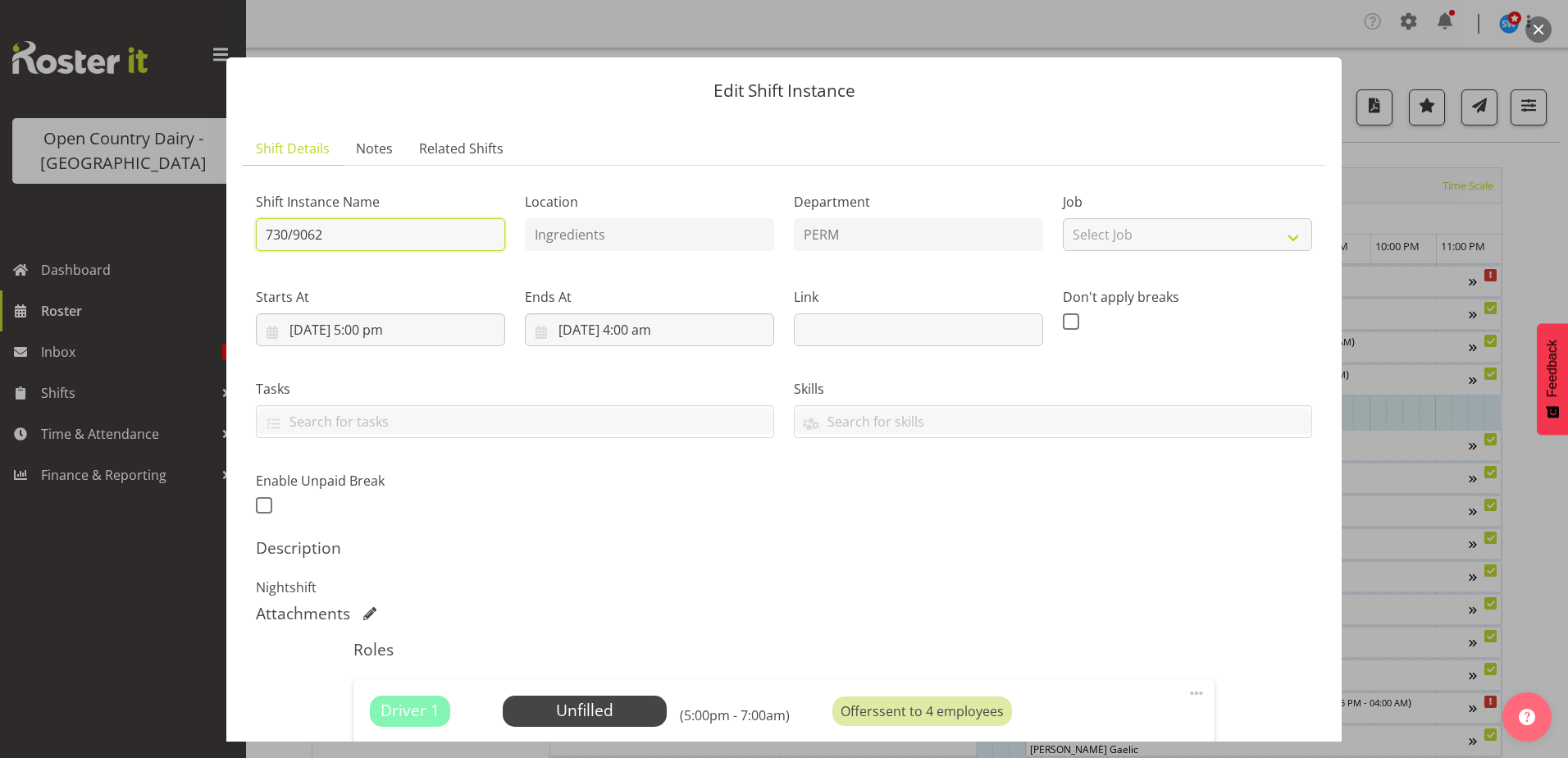
drag, startPoint x: 321, startPoint y: 233, endPoint x: 260, endPoint y: 232, distance: 61.0
click at [260, 232] on input "730/9062" at bounding box center [381, 234] width 249 height 33
click at [348, 232] on input "733/9061" at bounding box center [381, 234] width 249 height 33
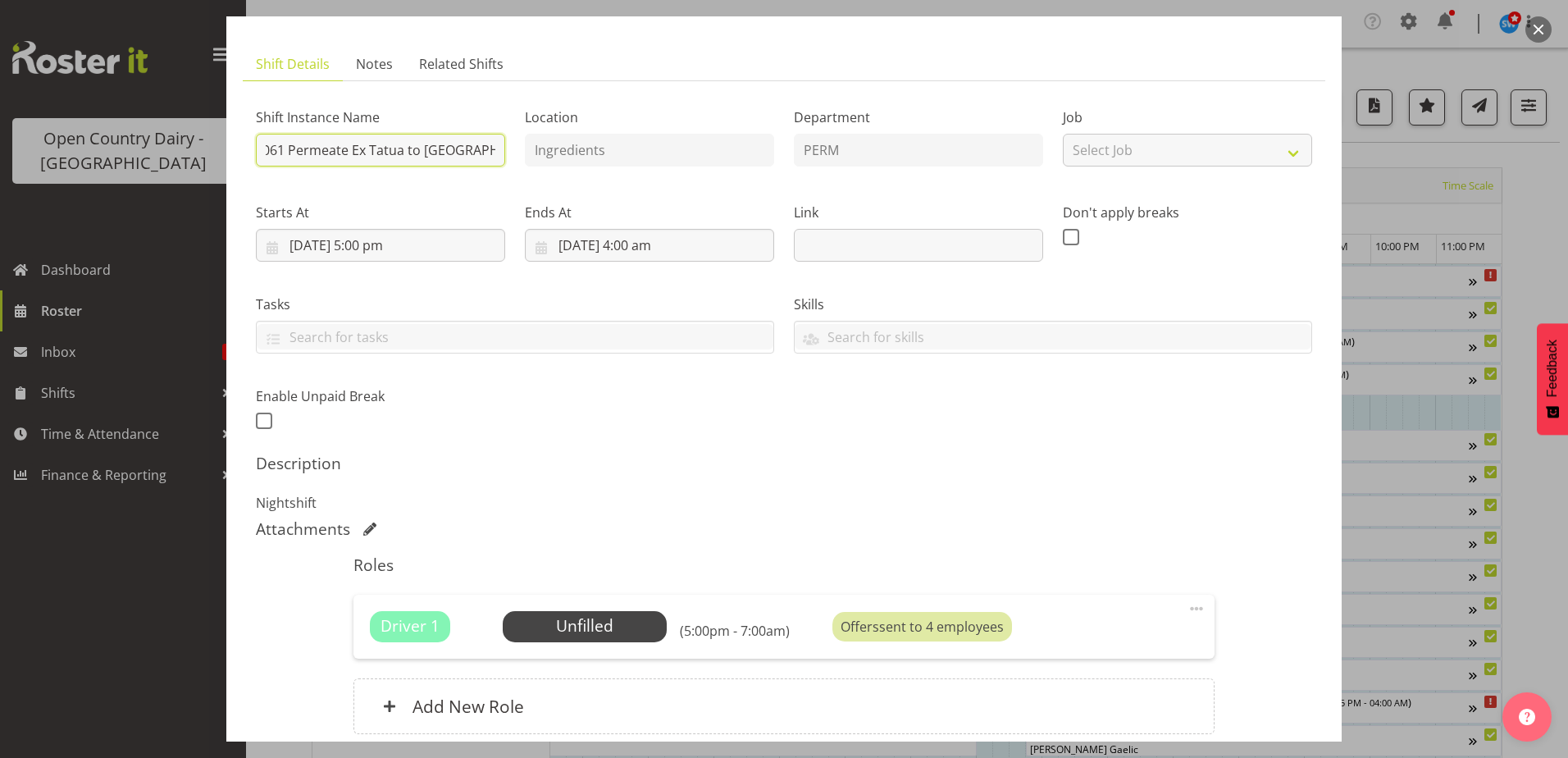
scroll to position [223, 0]
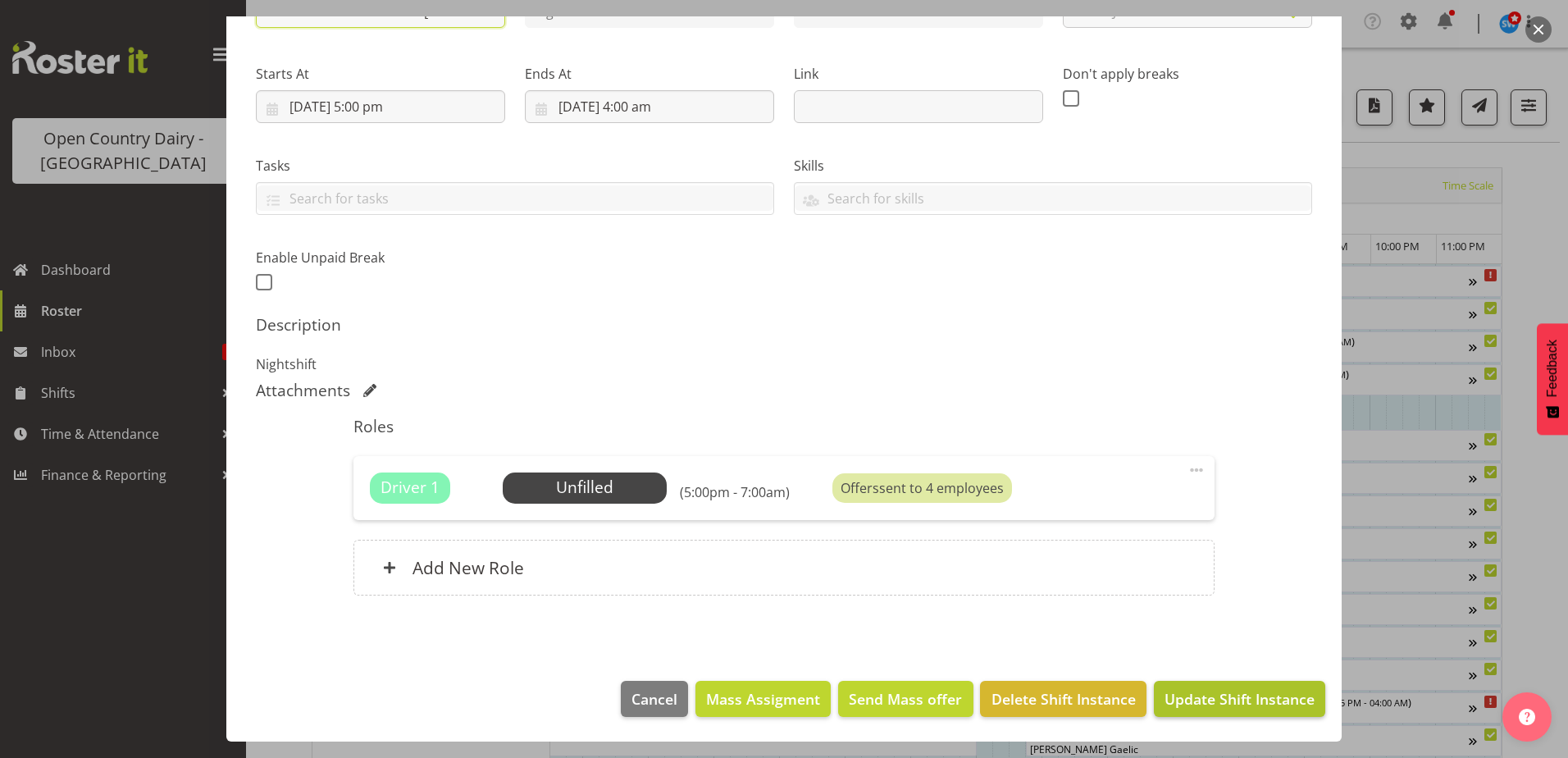
type input "733/9061 Permeate Ex Tatua to [GEOGRAPHIC_DATA]"
click at [1246, 693] on span "Update Shift Instance" at bounding box center [1239, 699] width 150 height 21
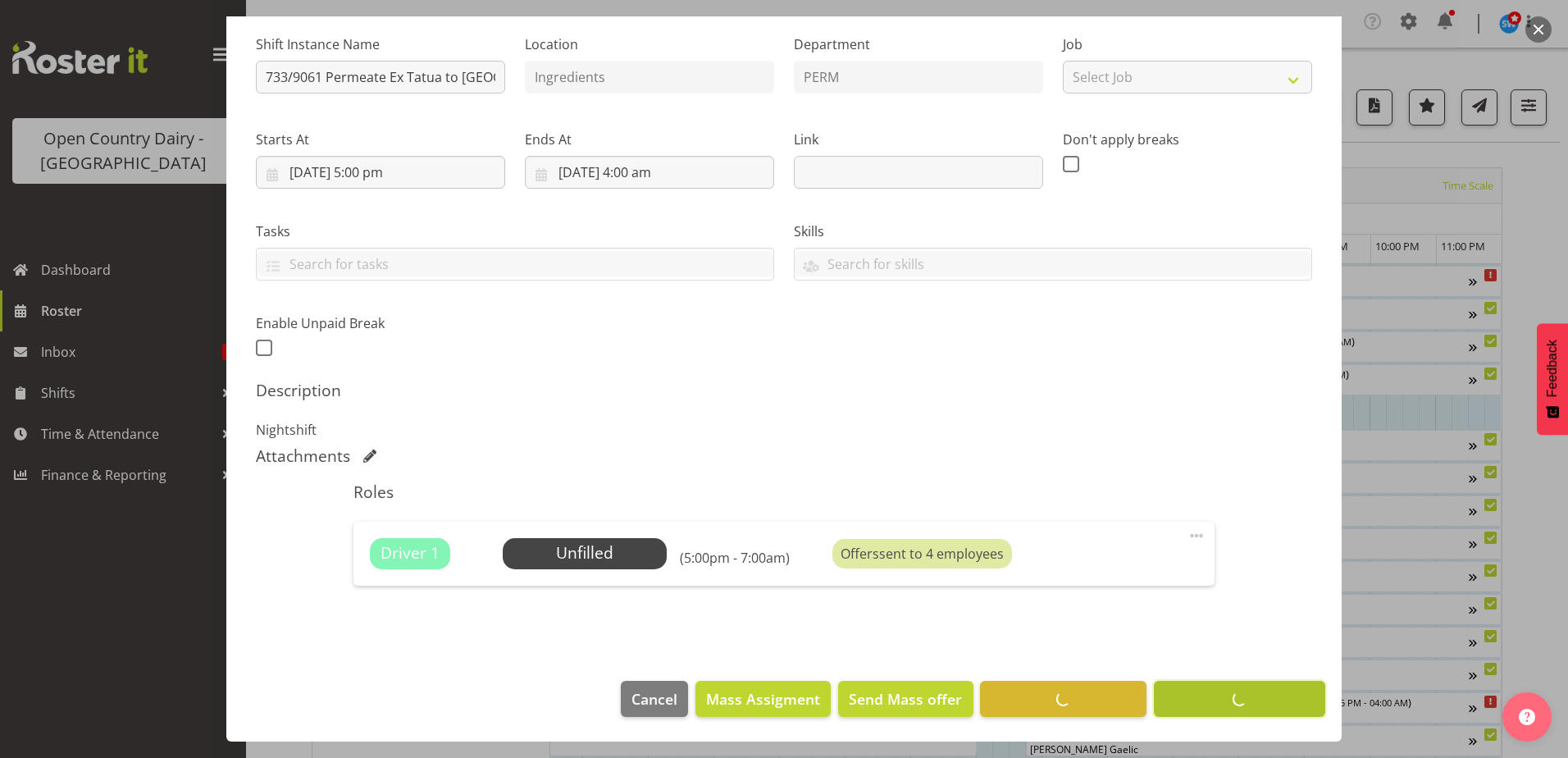
scroll to position [157, 0]
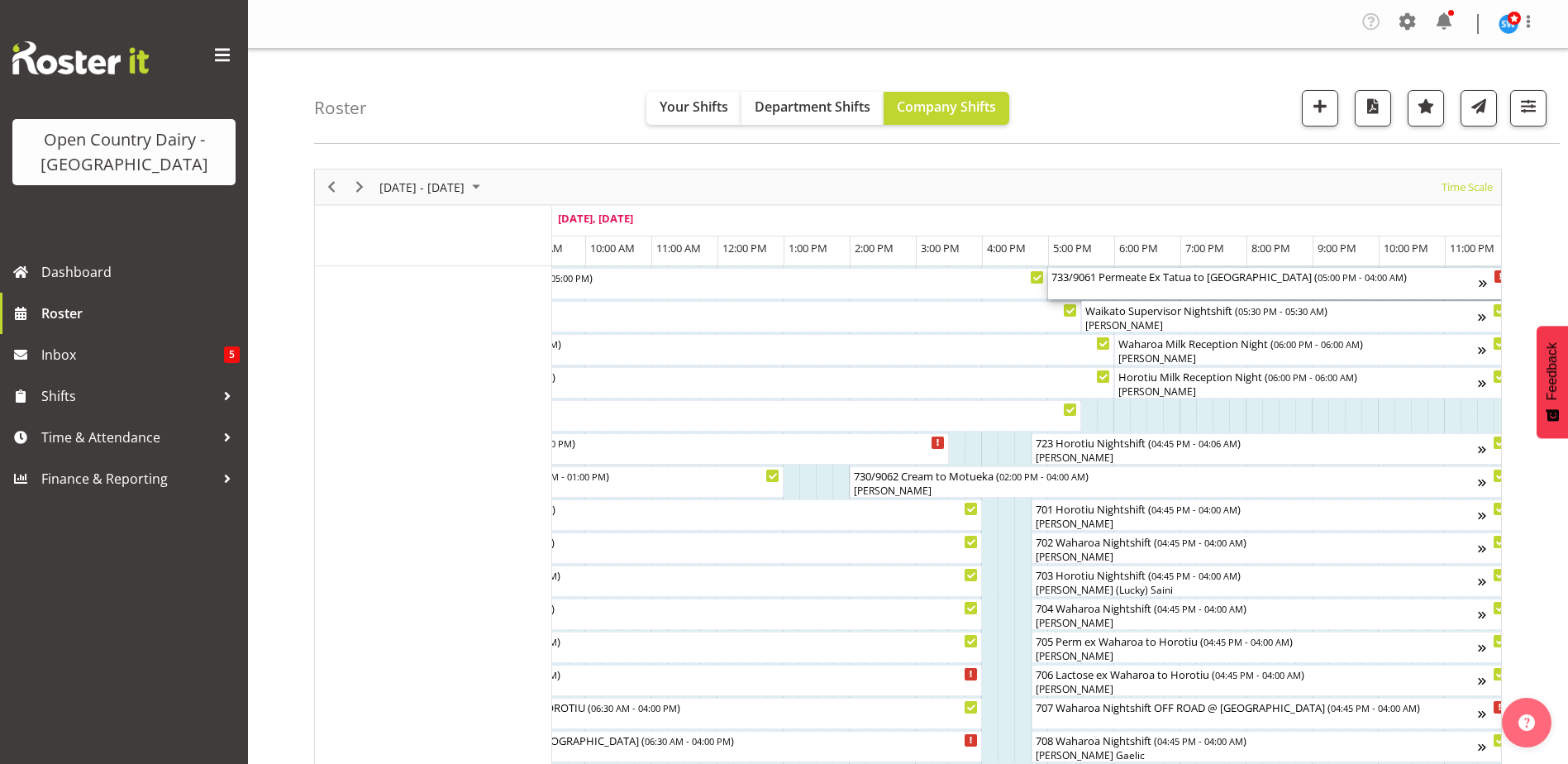
click at [1147, 291] on div "733/9061 Permeate Ex Tatua to [GEOGRAPHIC_DATA] ( 05:00 PM - 04:00 AM )" at bounding box center [1265, 283] width 427 height 32
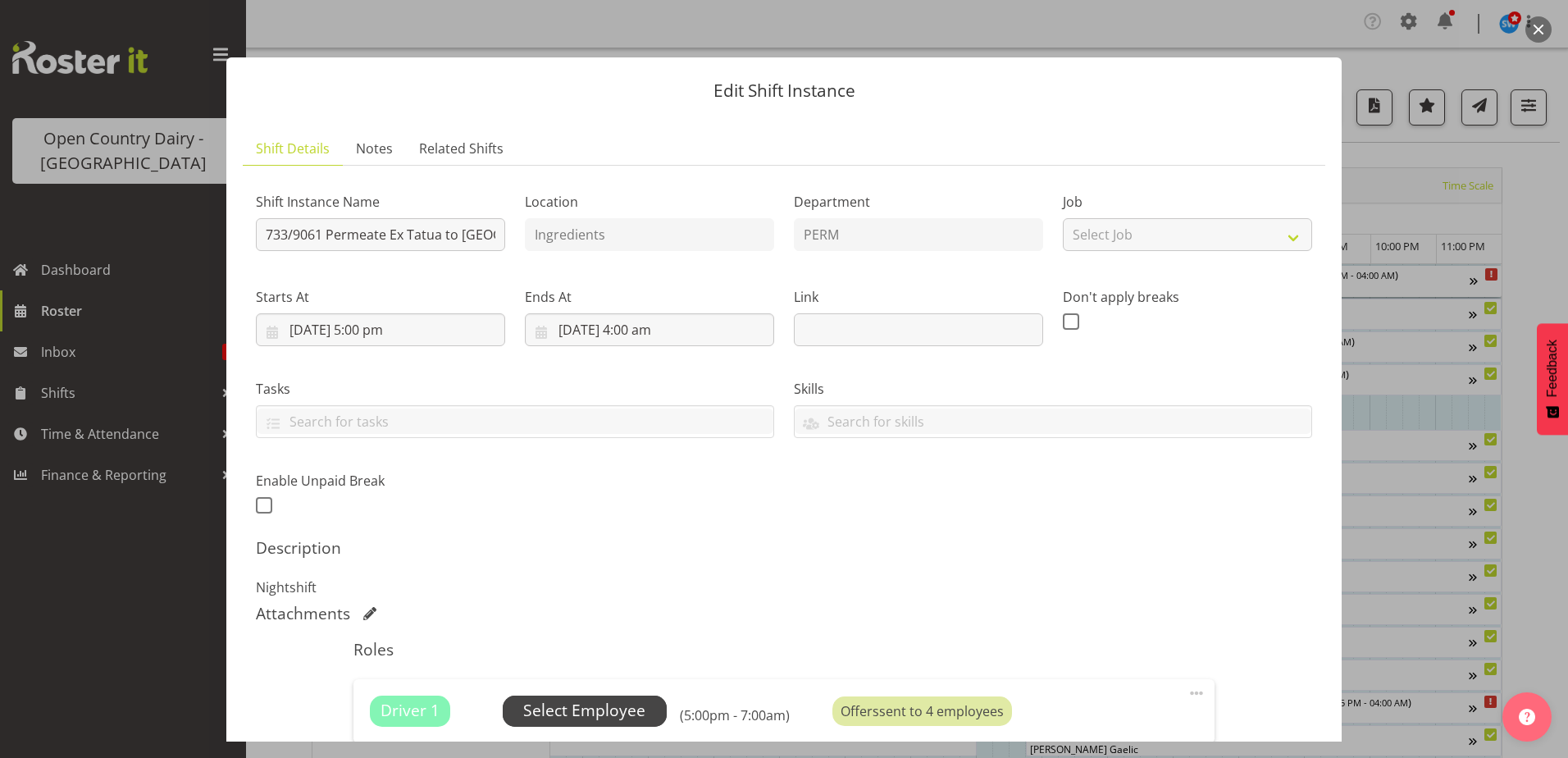
click at [575, 703] on span "Select Employee" at bounding box center [584, 711] width 123 height 24
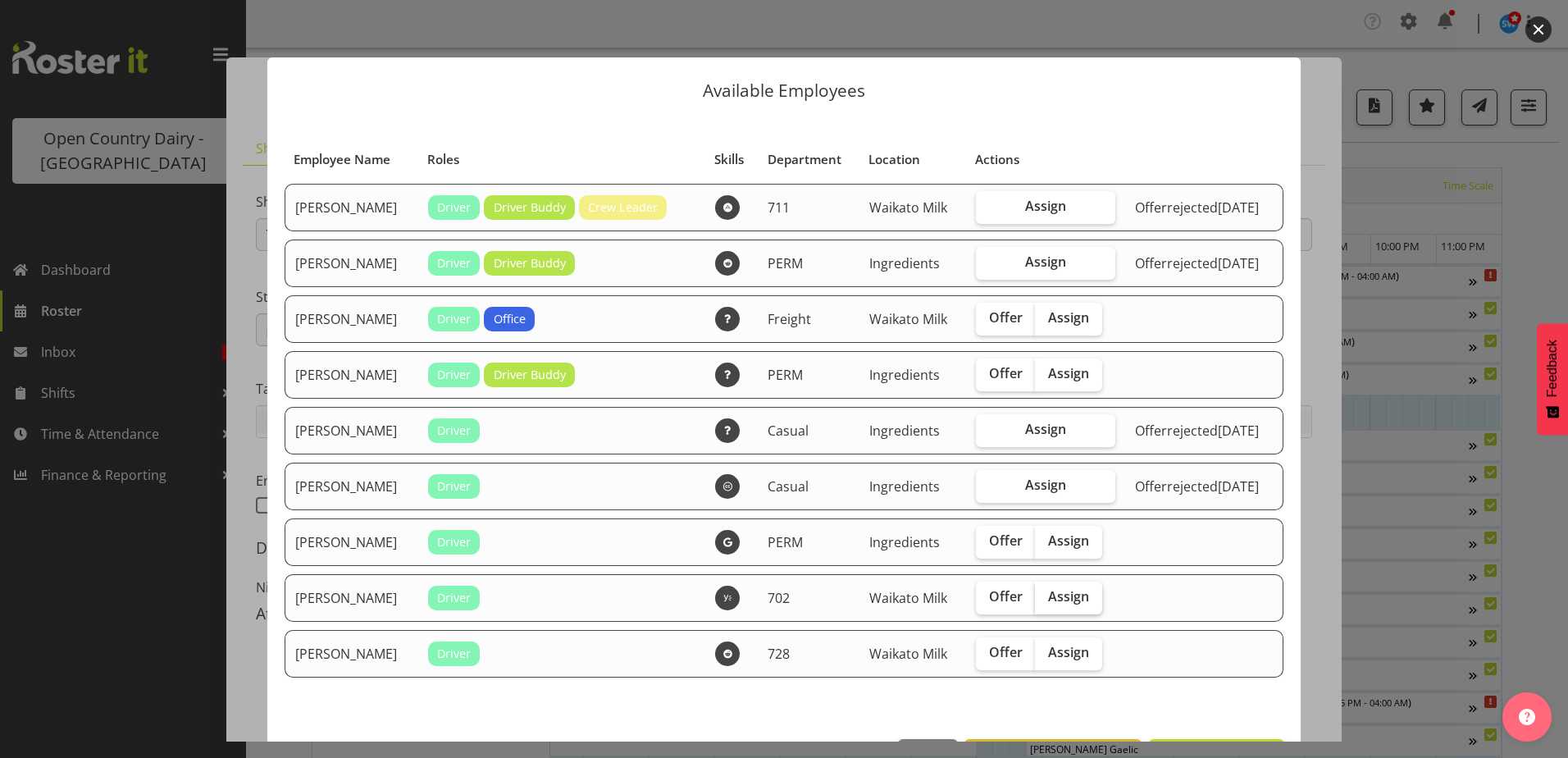
click at [1048, 597] on span "Assign" at bounding box center [1068, 596] width 41 height 16
click at [1035, 597] on input "Assign" at bounding box center [1040, 596] width 11 height 11
checkbox input "true"
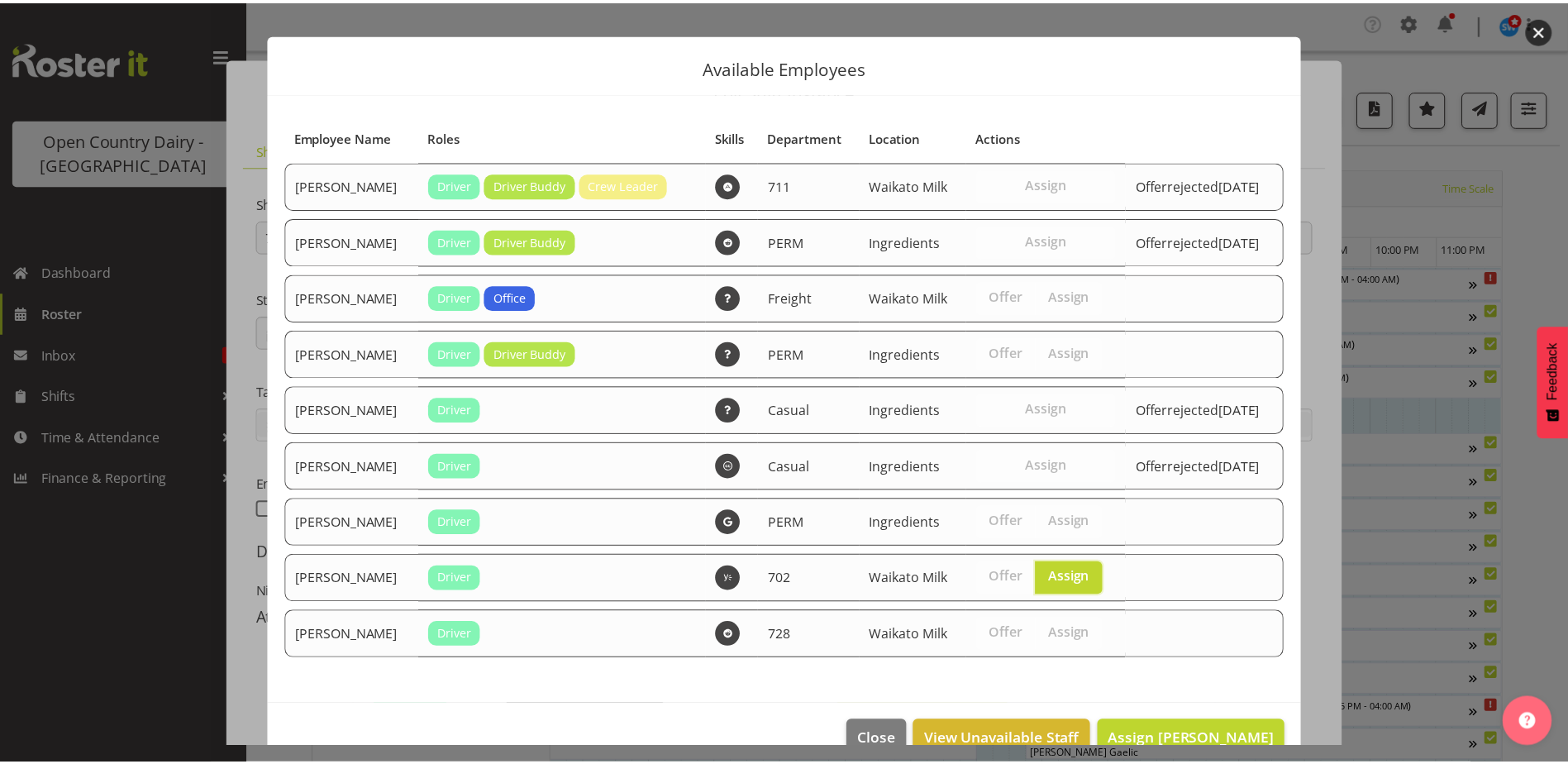
scroll to position [59, 0]
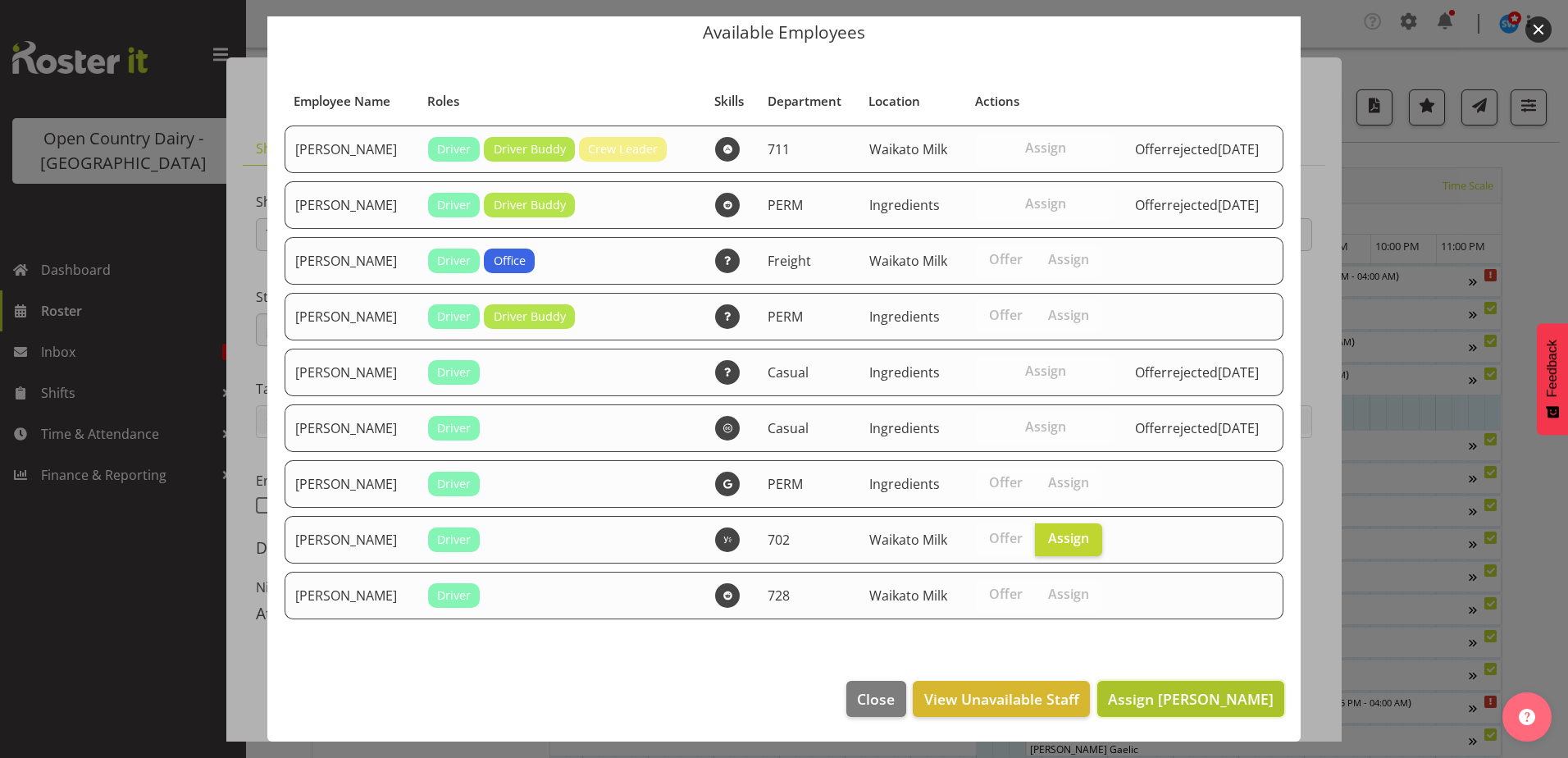
click at [1157, 695] on span "Assign [PERSON_NAME]" at bounding box center [1191, 699] width 166 height 19
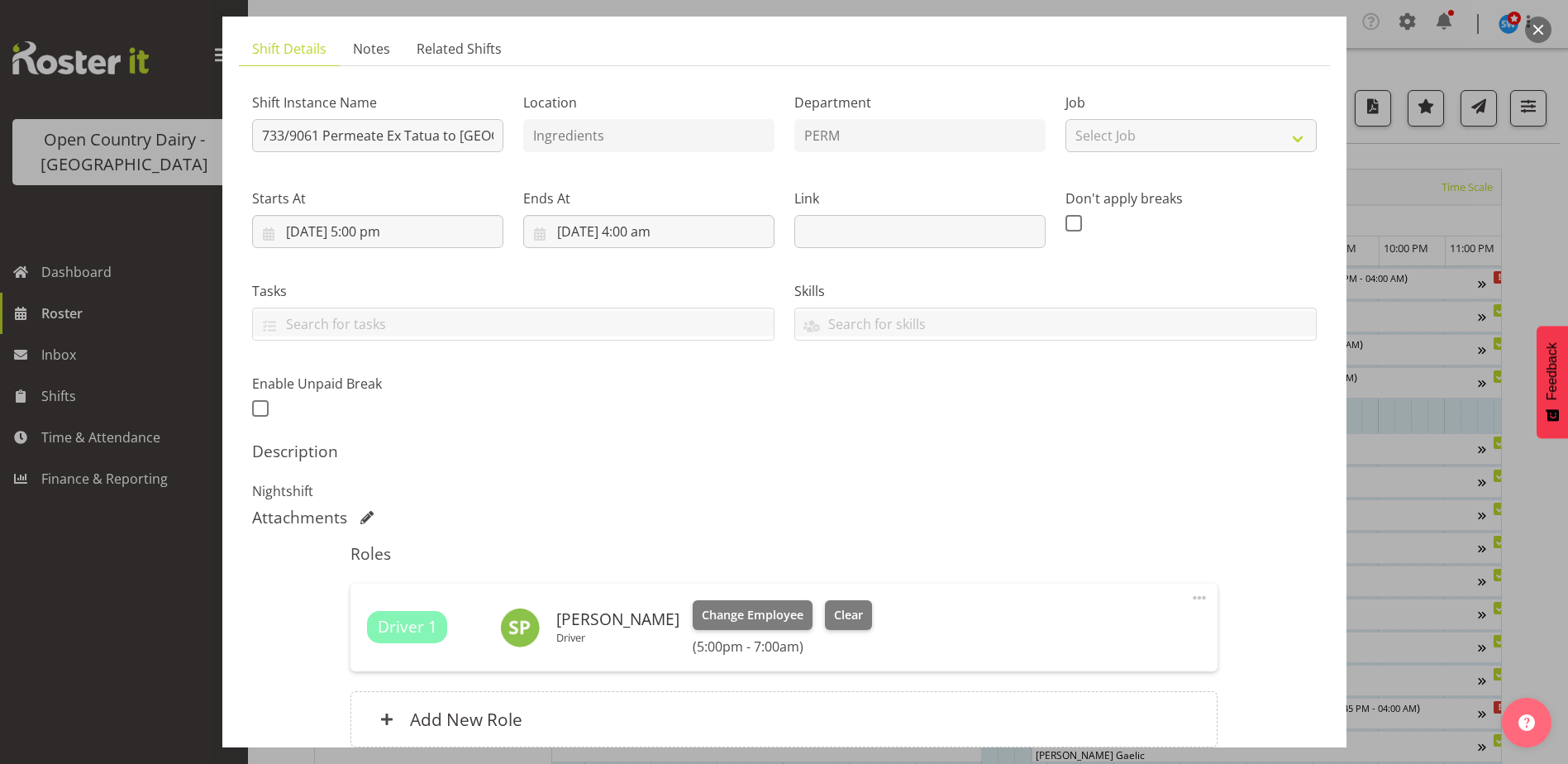
scroll to position [248, 0]
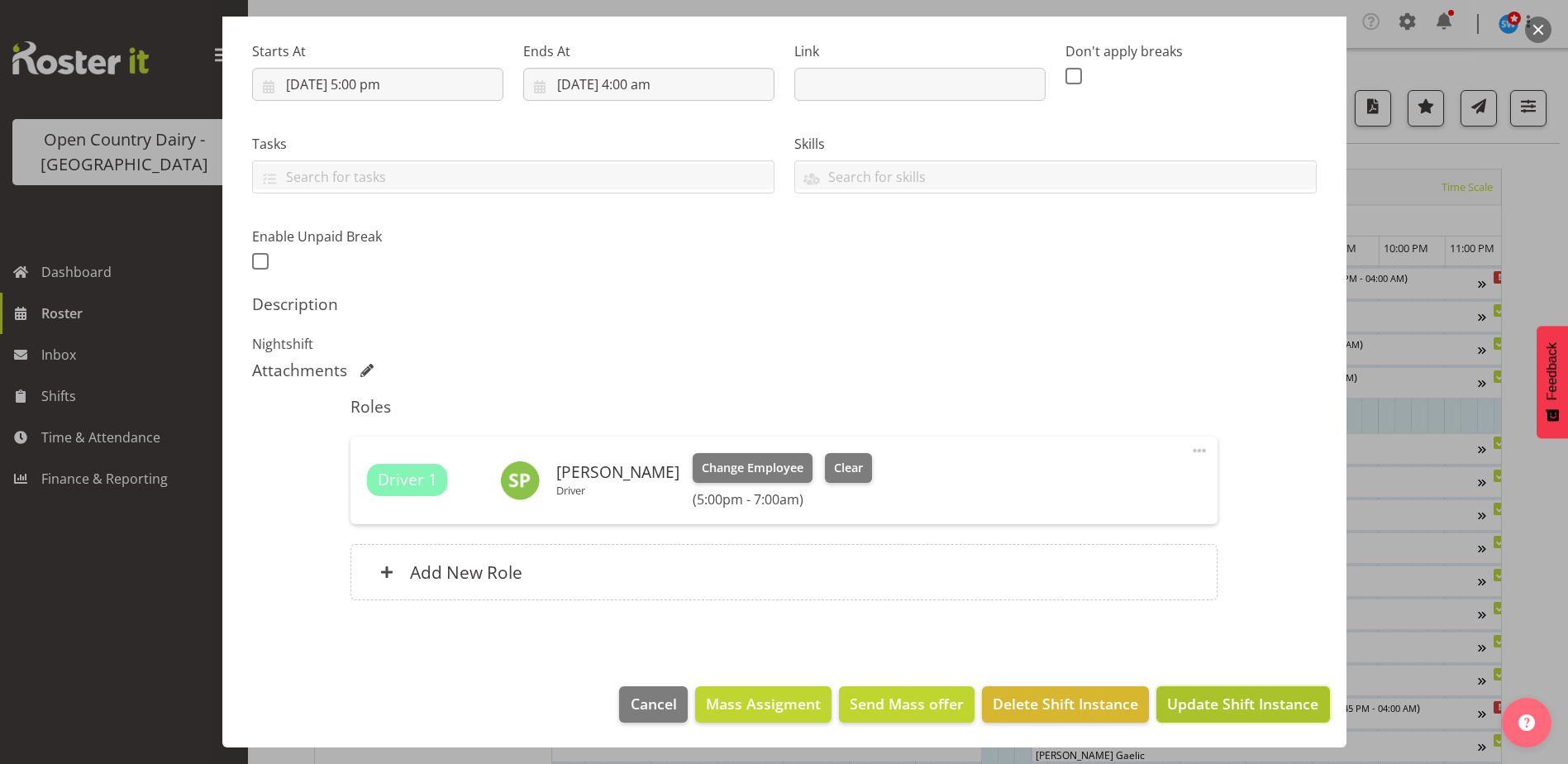
click at [1212, 709] on span "Update Shift Instance" at bounding box center [1242, 703] width 151 height 21
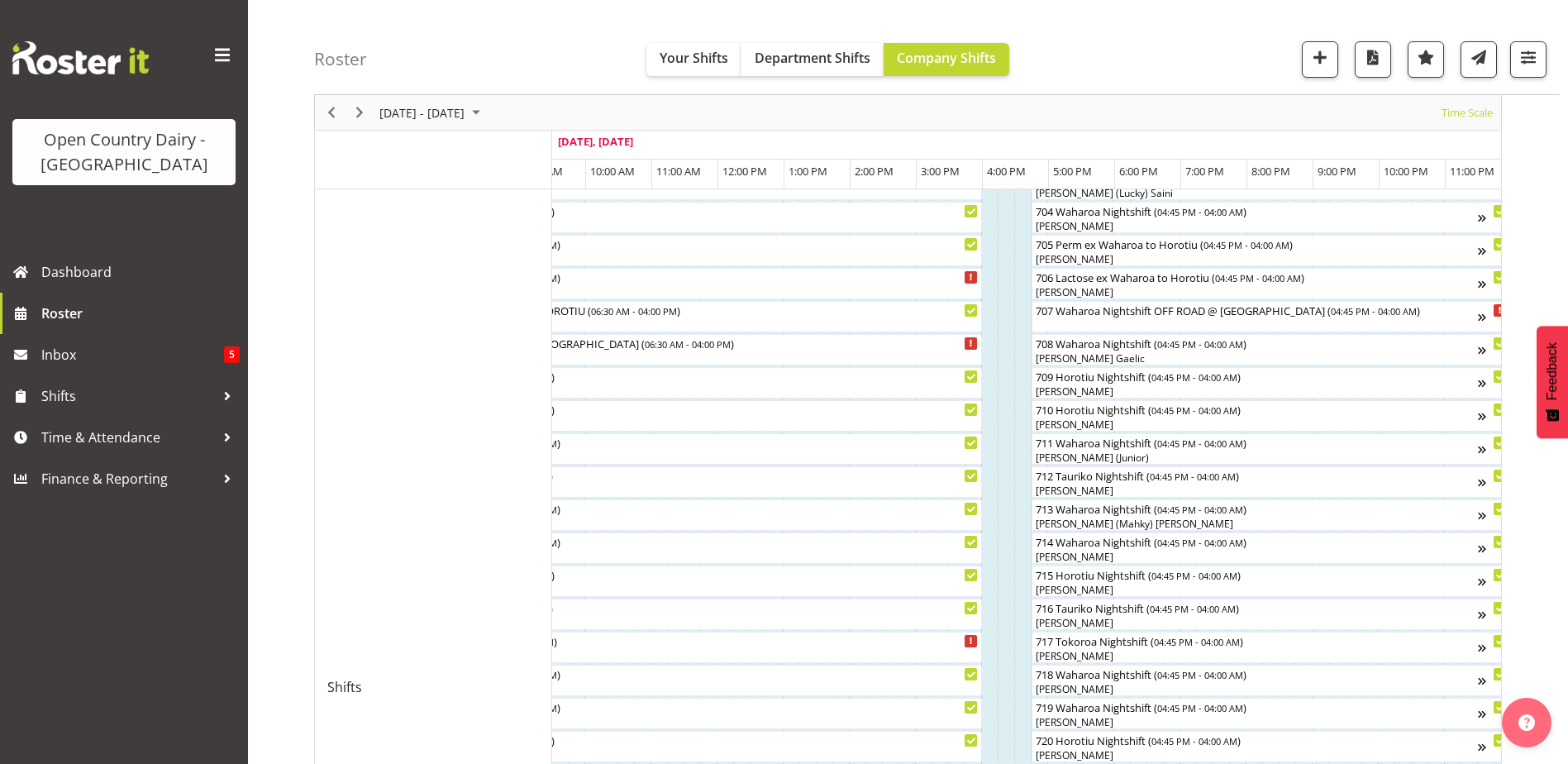
scroll to position [165, 0]
